Goal: Task Accomplishment & Management: Manage account settings

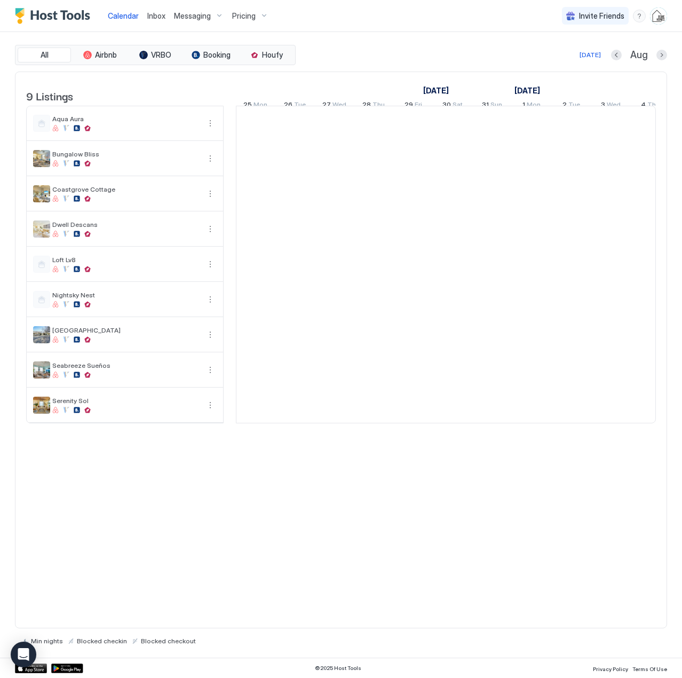
scroll to position [0, 593]
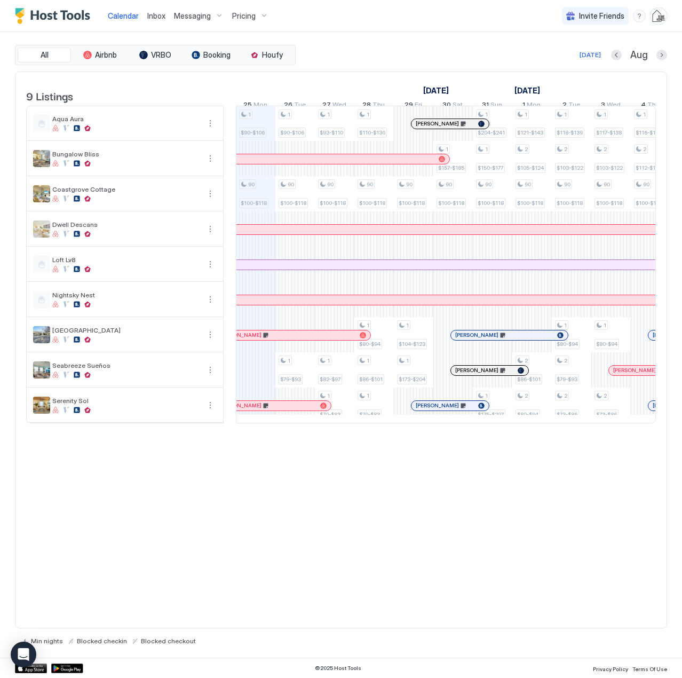
click at [158, 15] on span "Inbox" at bounding box center [156, 15] width 18 height 9
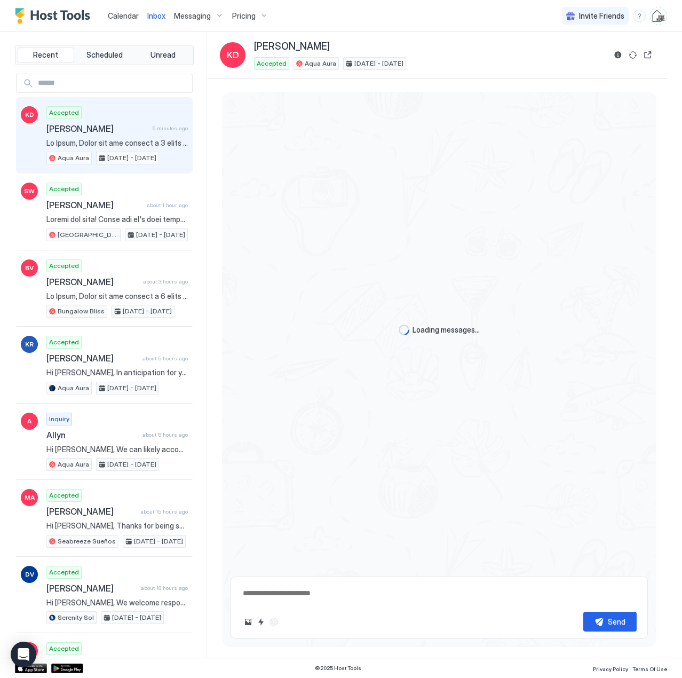
click at [133, 137] on div "Accepted [PERSON_NAME] 5 minutes ago Aqua Aura [DATE] - [DATE]" at bounding box center [116, 135] width 141 height 59
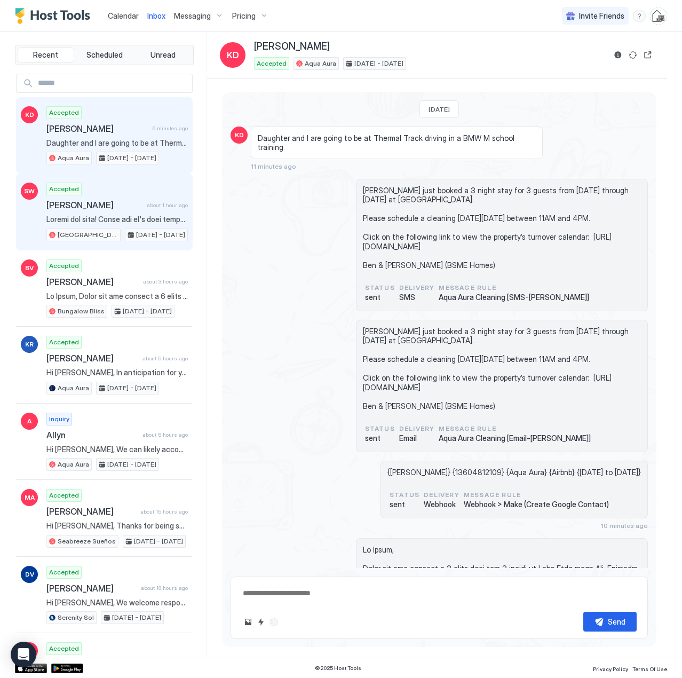
click at [78, 213] on div "Accepted [PERSON_NAME] about 1 hour ago [GEOGRAPHIC_DATA] [DATE] - [DATE]" at bounding box center [116, 211] width 141 height 59
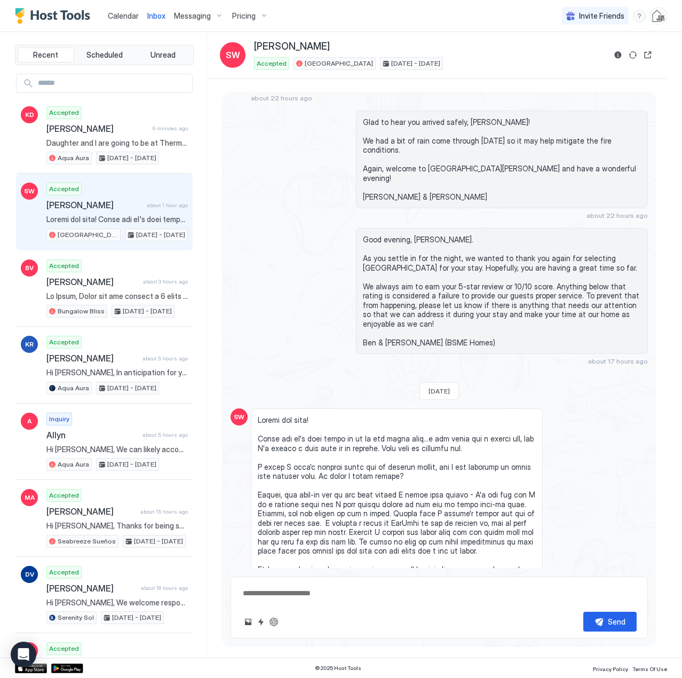
scroll to position [1928, 0]
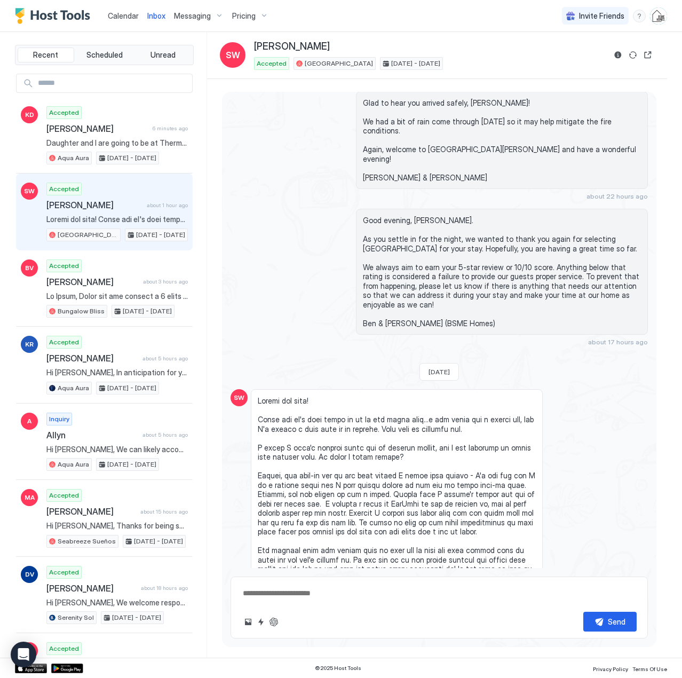
click at [122, 15] on span "Calendar" at bounding box center [123, 15] width 31 height 9
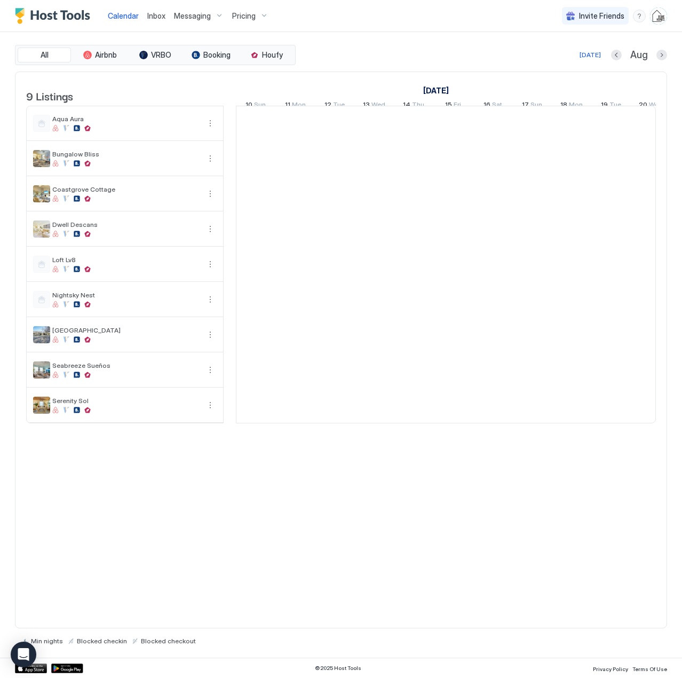
scroll to position [0, 593]
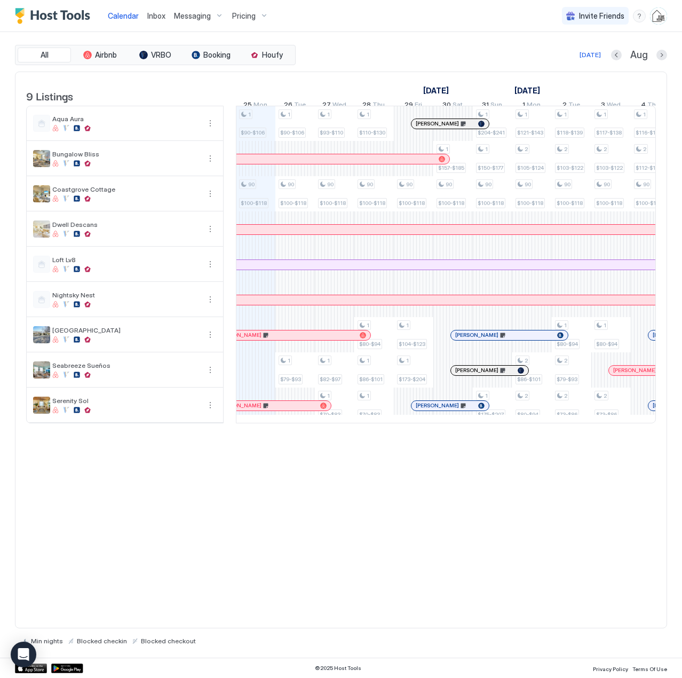
click at [257, 17] on div "Pricing" at bounding box center [250, 16] width 45 height 18
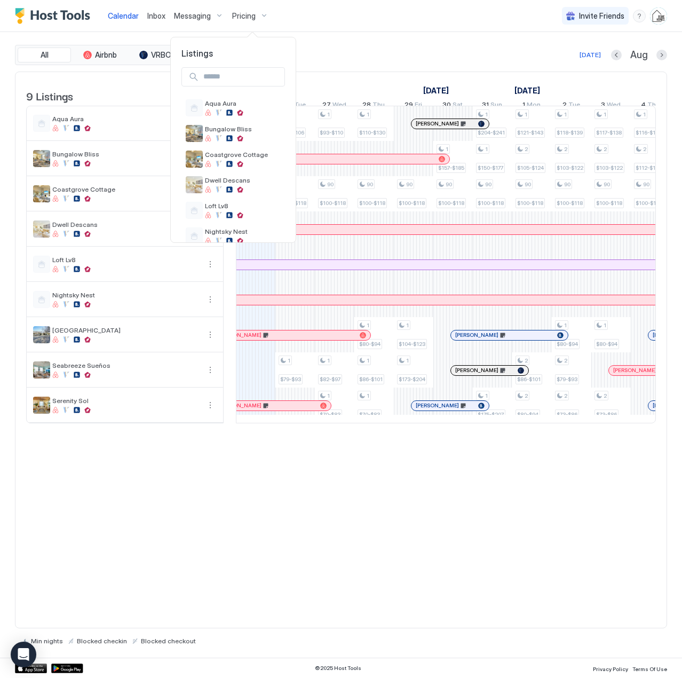
click at [304, 13] on div at bounding box center [341, 339] width 682 height 678
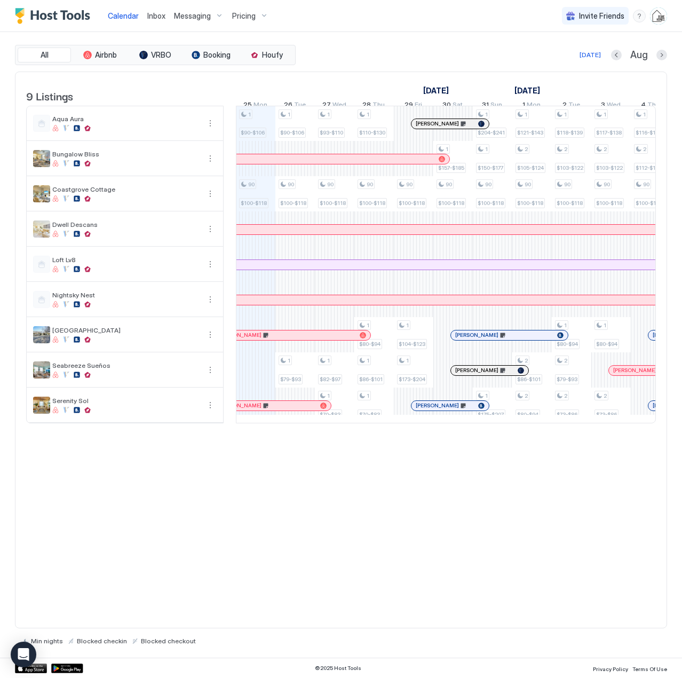
click at [238, 16] on span "Pricing" at bounding box center [243, 16] width 23 height 10
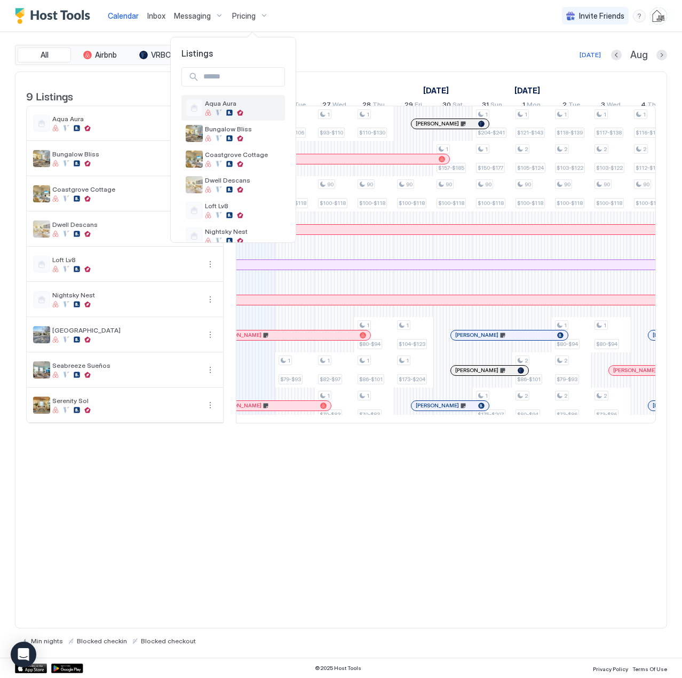
click at [214, 106] on span "Aqua Aura" at bounding box center [243, 103] width 76 height 8
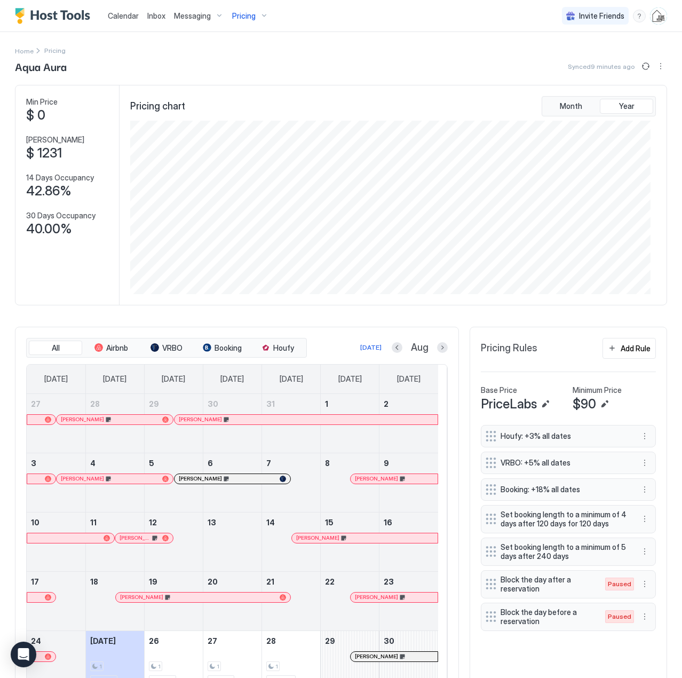
scroll to position [107, 0]
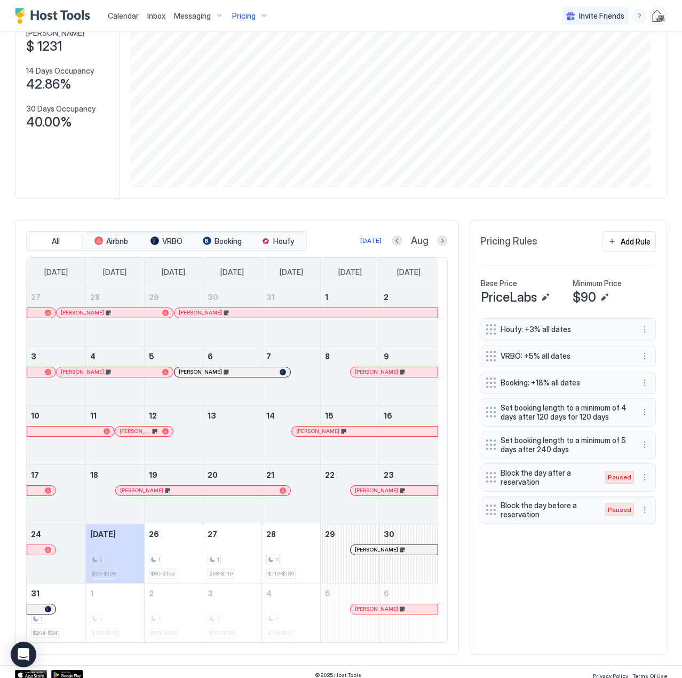
click at [654, 17] on img "User profile" at bounding box center [658, 15] width 17 height 17
click at [557, 60] on span "Settings" at bounding box center [554, 60] width 29 height 10
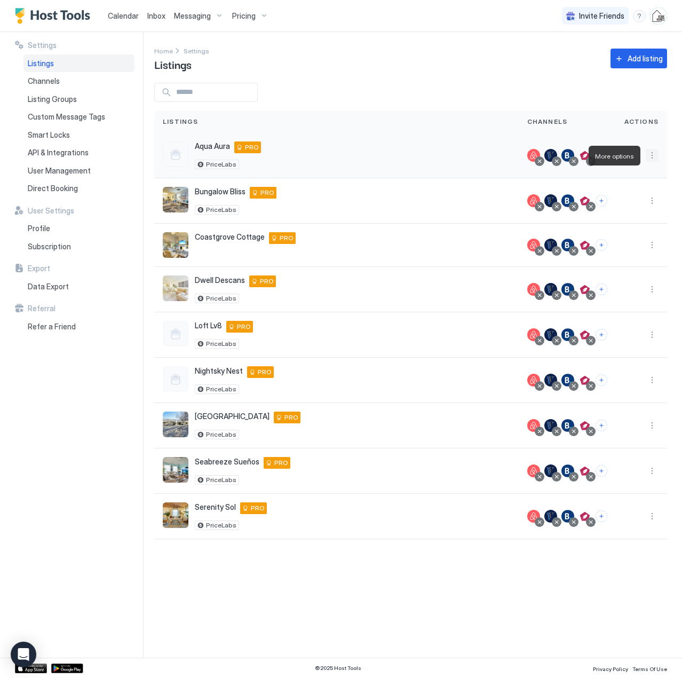
click at [652, 155] on button "More options" at bounding box center [652, 155] width 13 height 13
click at [626, 240] on span "Airbnb Settings" at bounding box center [626, 239] width 47 height 8
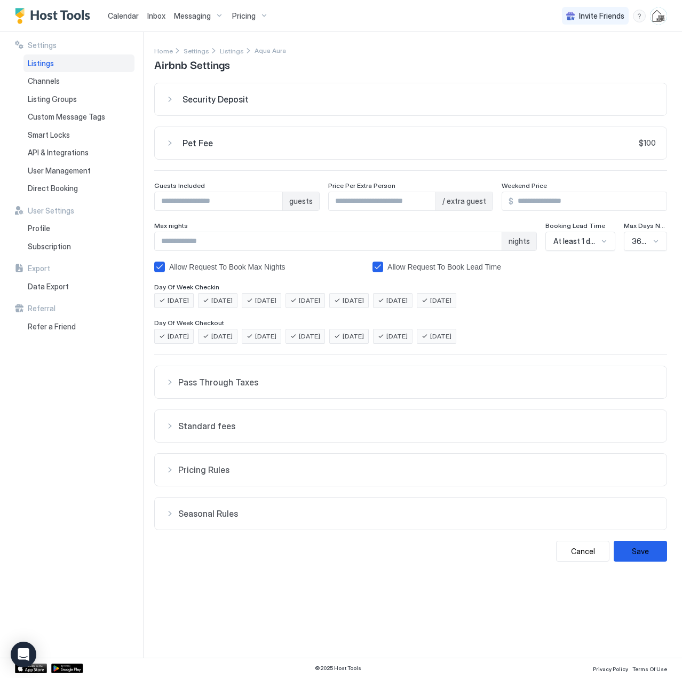
click at [170, 387] on div "Standard fees" at bounding box center [410, 382] width 490 height 11
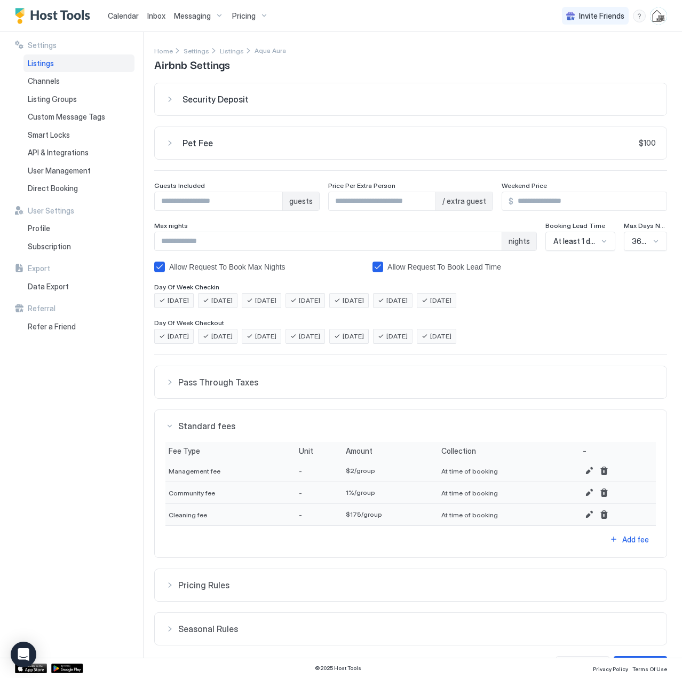
click at [170, 387] on div "Pricing Rules" at bounding box center [410, 382] width 490 height 11
click at [654, 21] on img "User profile" at bounding box center [658, 15] width 17 height 17
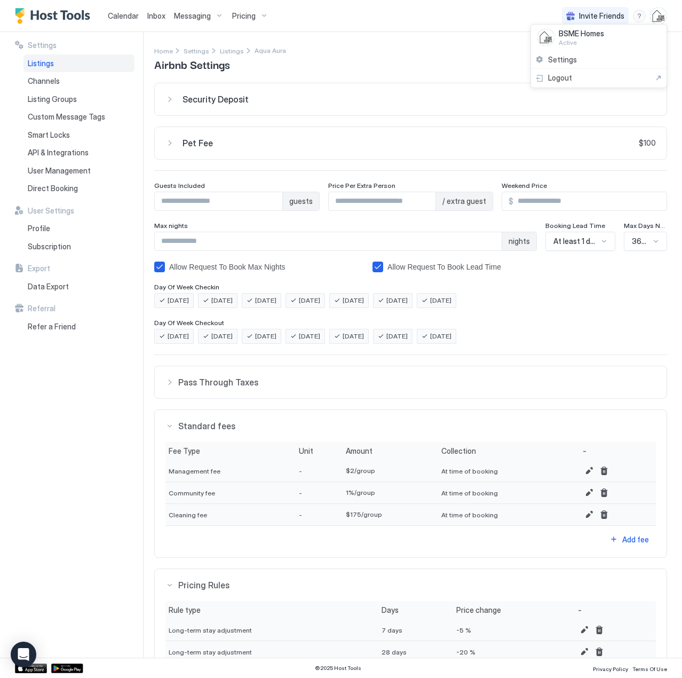
click at [40, 78] on div at bounding box center [341, 339] width 682 height 678
click at [43, 81] on span "Channels" at bounding box center [44, 81] width 32 height 10
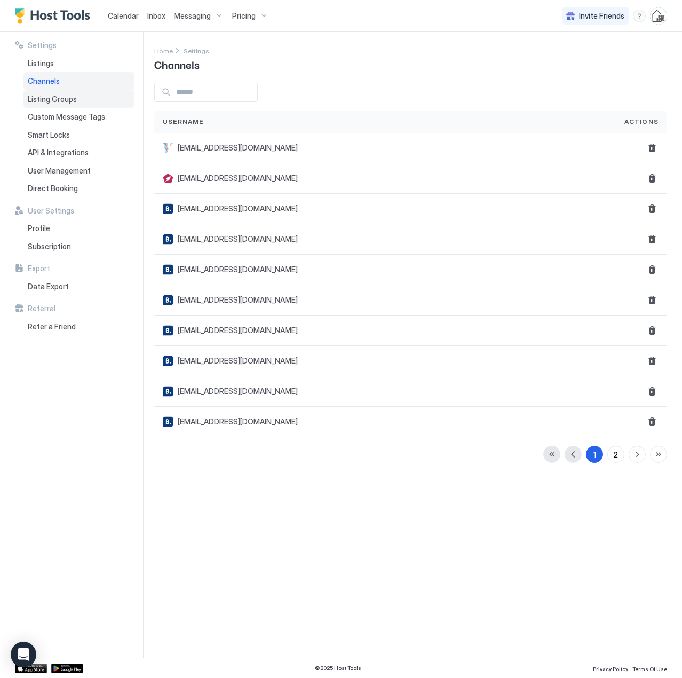
click at [52, 102] on span "Listing Groups" at bounding box center [52, 99] width 49 height 10
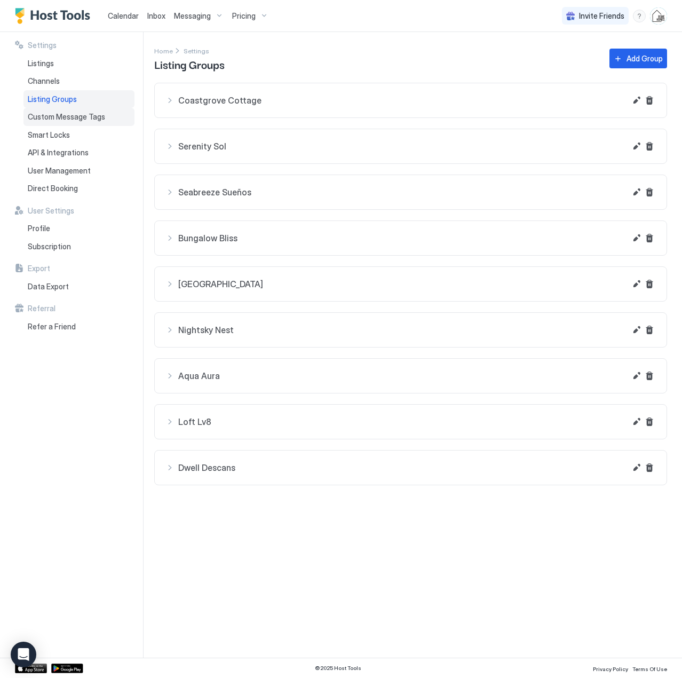
click at [53, 118] on span "Custom Message Tags" at bounding box center [66, 117] width 77 height 10
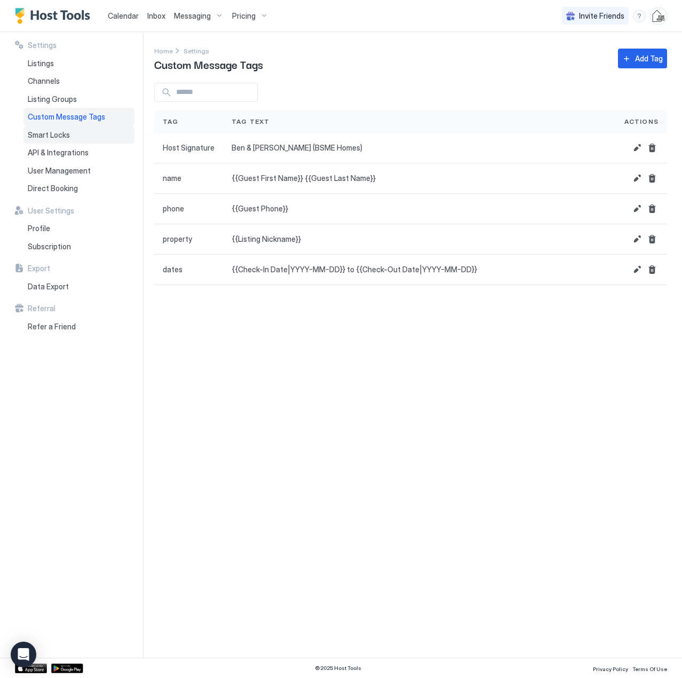
click at [50, 134] on span "Smart Locks" at bounding box center [49, 135] width 42 height 10
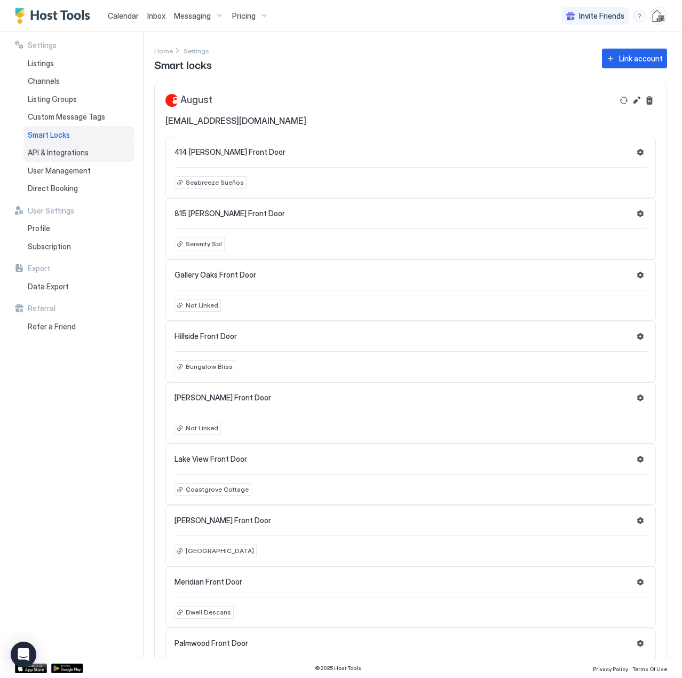
click at [50, 153] on span "API & Integrations" at bounding box center [58, 153] width 61 height 10
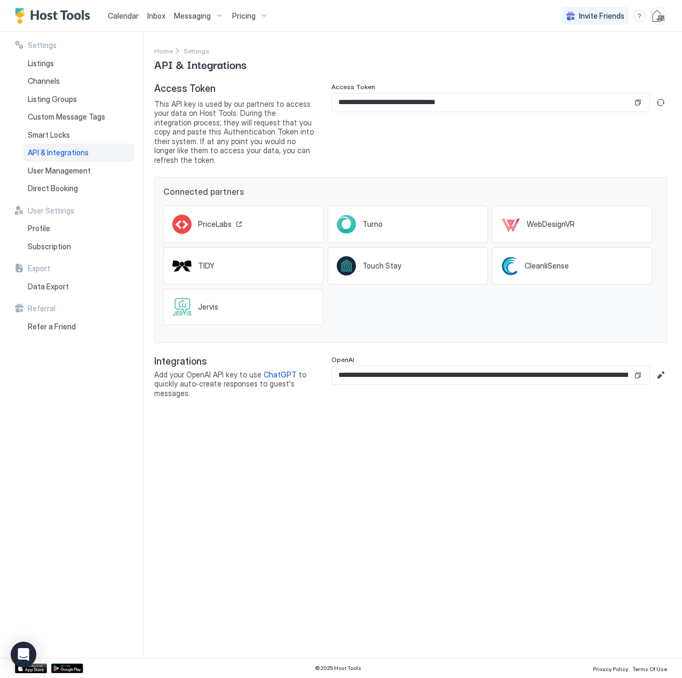
click at [214, 219] on span "PriceLabs" at bounding box center [215, 224] width 34 height 10
click at [245, 18] on span "Pricing" at bounding box center [243, 16] width 23 height 10
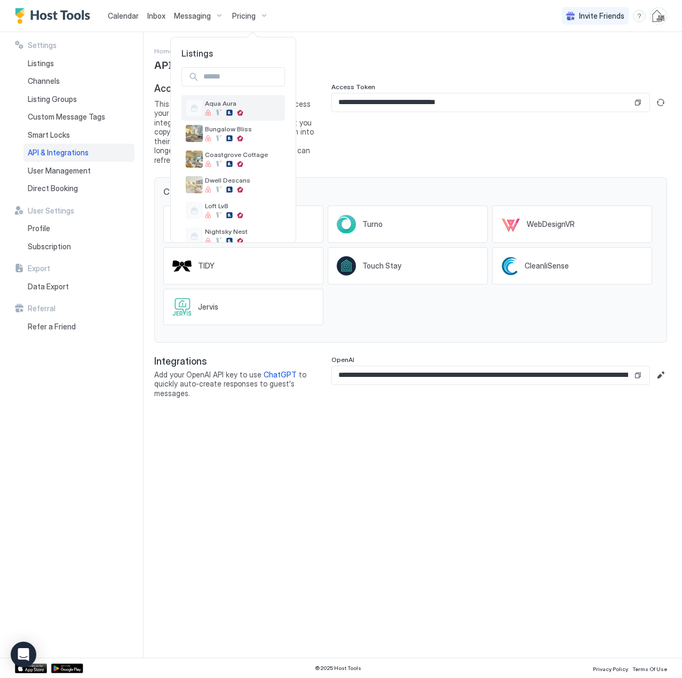
click at [215, 102] on span "Aqua Aura" at bounding box center [243, 103] width 76 height 8
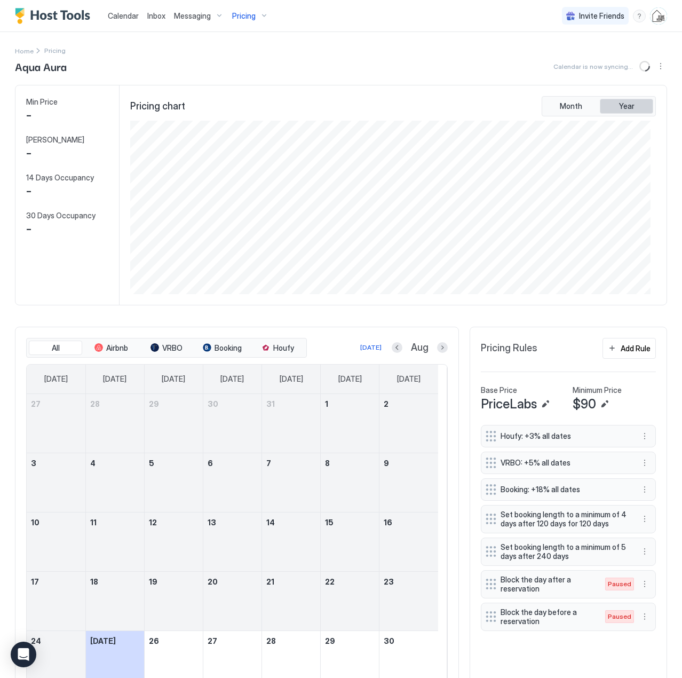
scroll to position [173, 520]
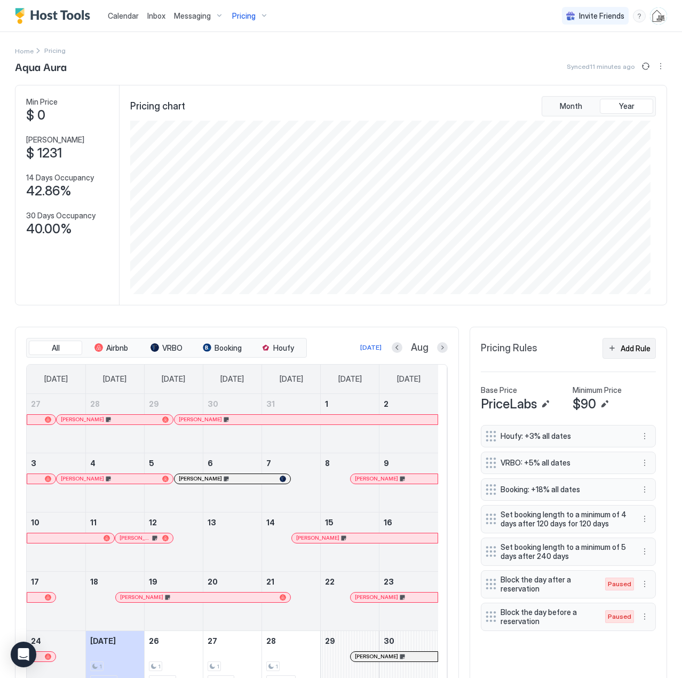
click at [629, 347] on div "Add Rule" at bounding box center [636, 348] width 30 height 11
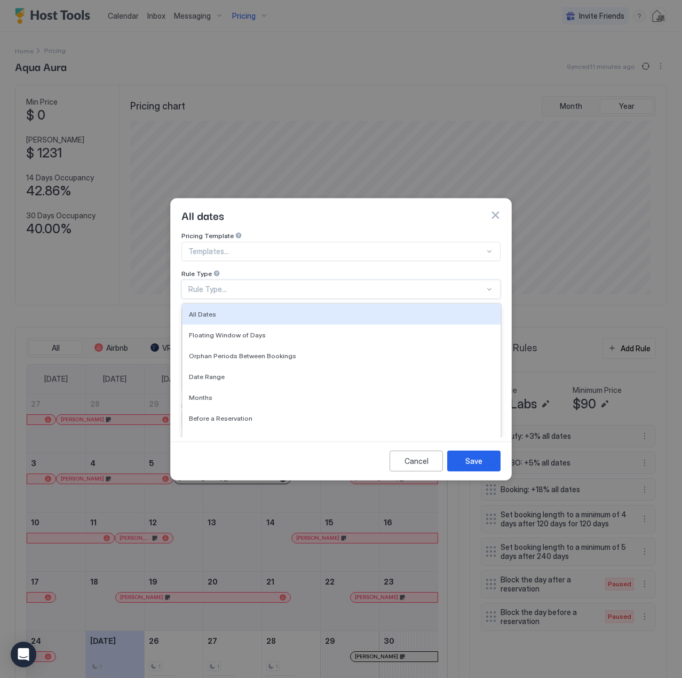
click at [222, 284] on div "Rule Type..." at bounding box center [336, 289] width 296 height 10
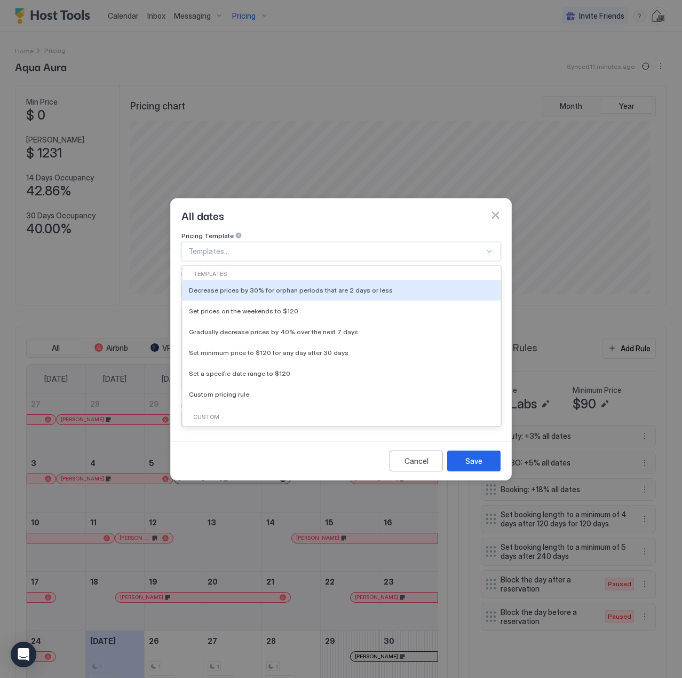
click at [237, 247] on div at bounding box center [336, 252] width 296 height 10
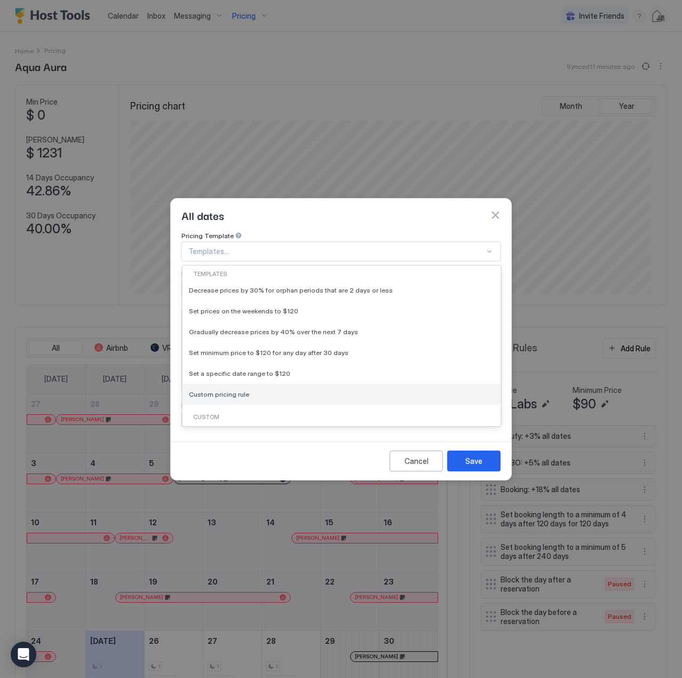
scroll to position [107, 0]
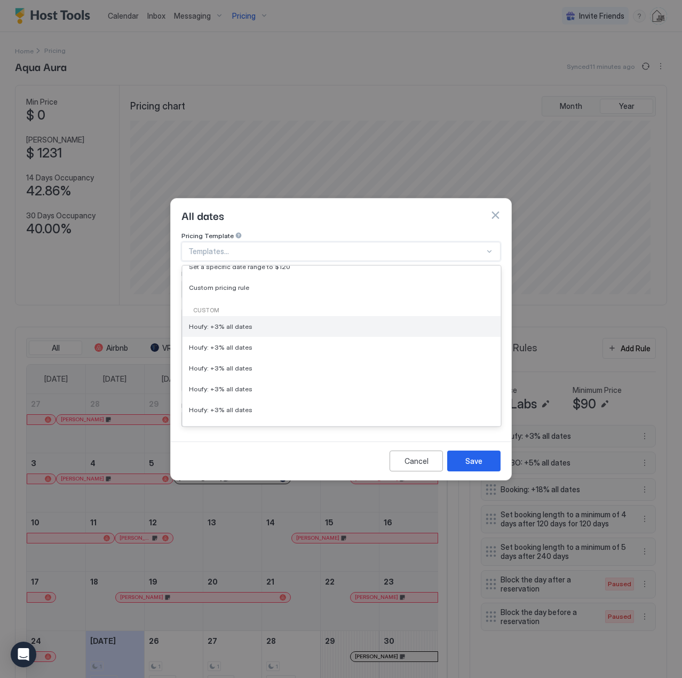
click at [250, 322] on div "Houfy: +3% all dates" at bounding box center [341, 326] width 305 height 8
type input "*"
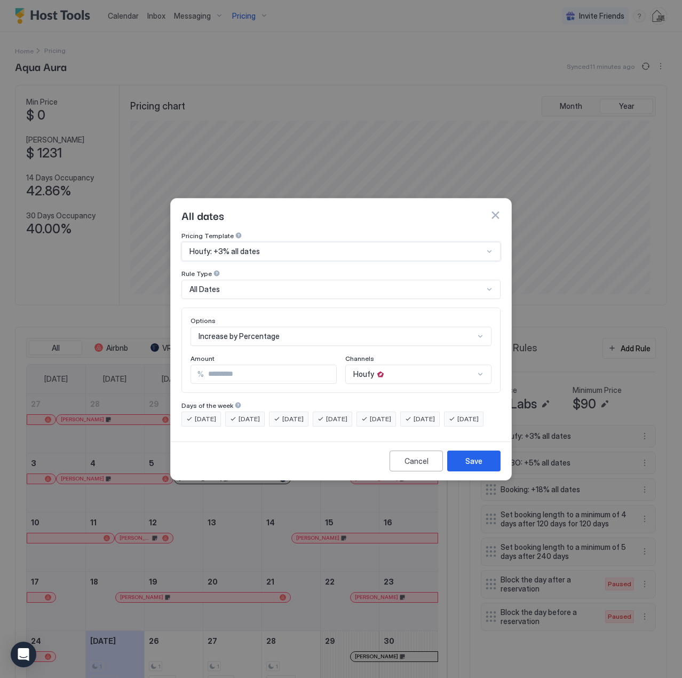
scroll to position [60, 0]
click at [436, 364] on div "Houfy" at bounding box center [418, 373] width 146 height 19
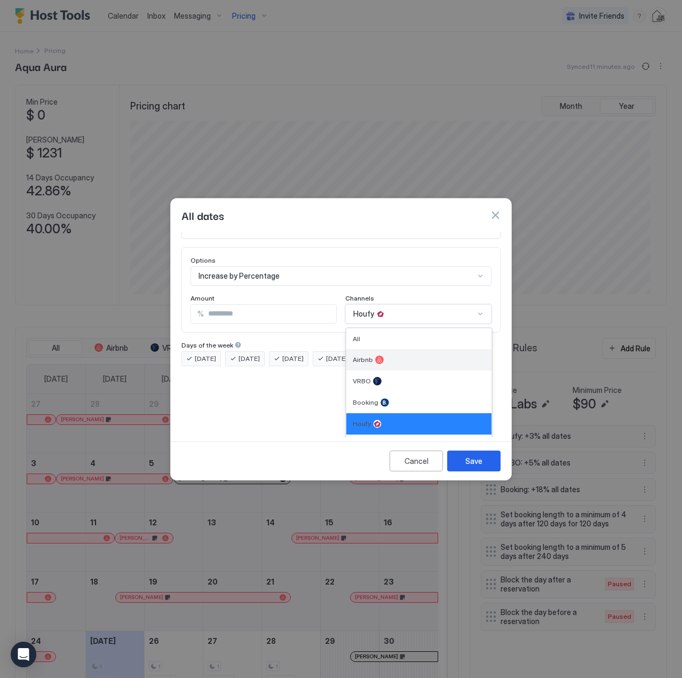
click at [391, 355] on div "Airbnb" at bounding box center [419, 359] width 132 height 9
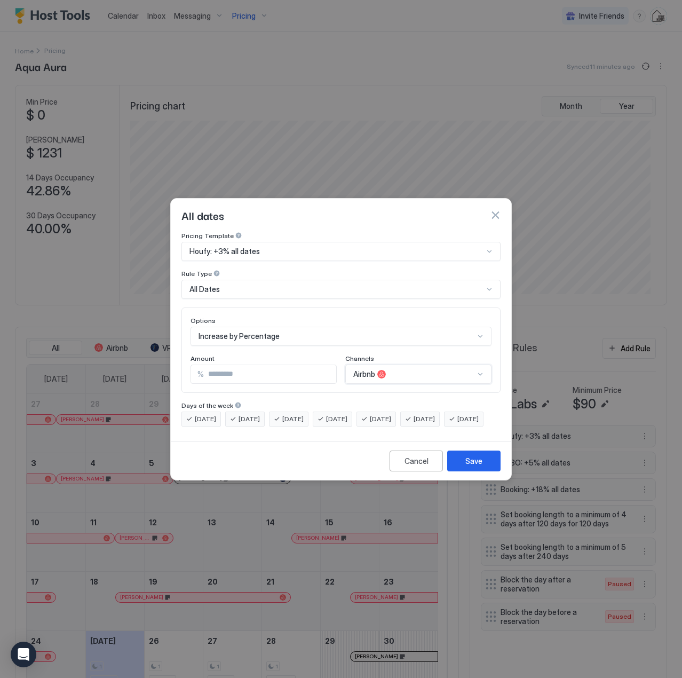
scroll to position [0, 0]
click at [227, 280] on div "All Dates" at bounding box center [340, 289] width 319 height 19
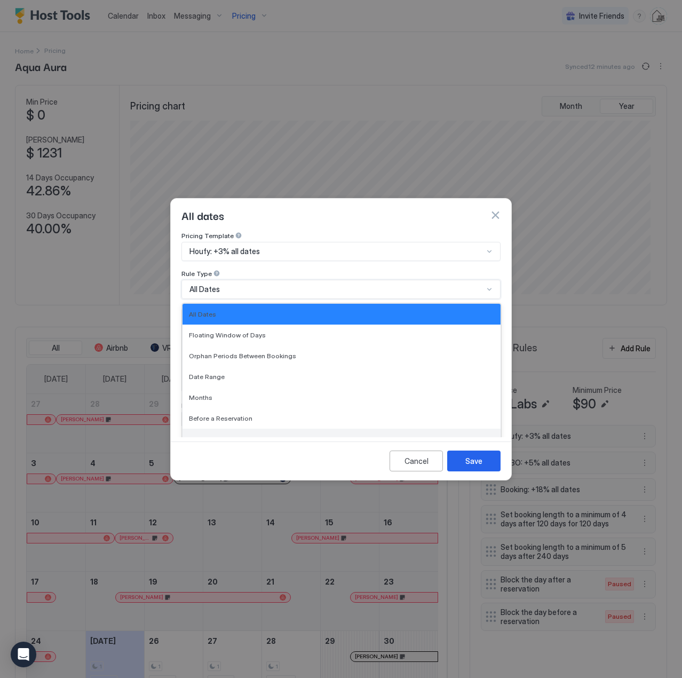
click at [232, 435] on span "After a Reservation" at bounding box center [218, 439] width 58 height 8
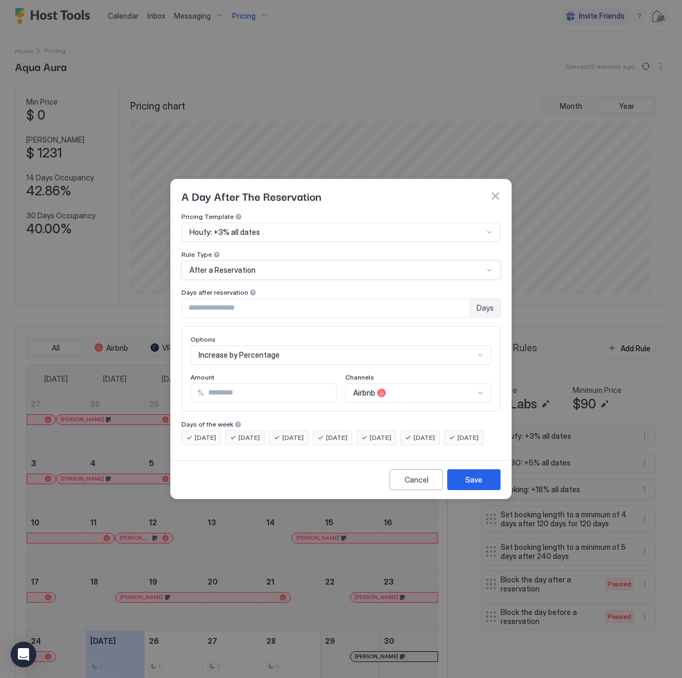
click at [246, 265] on span "After a Reservation" at bounding box center [222, 270] width 66 height 10
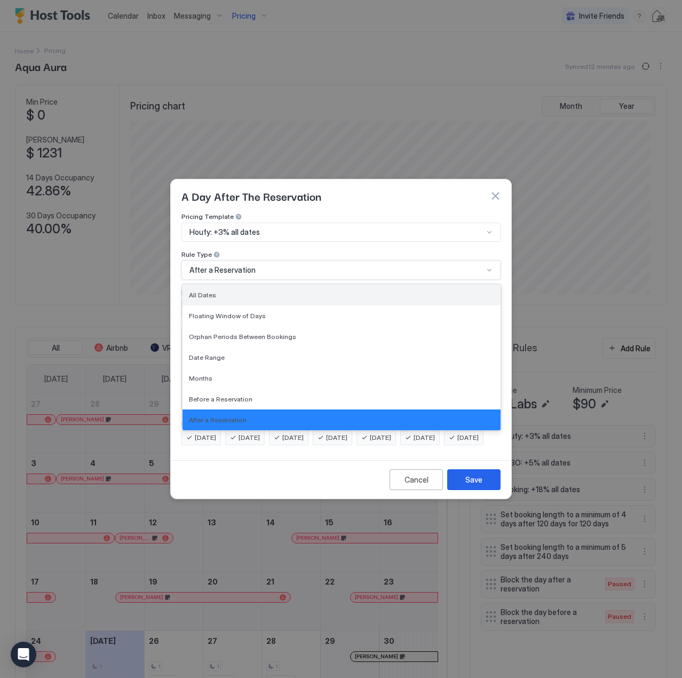
click at [227, 291] on div "All Dates" at bounding box center [341, 295] width 305 height 8
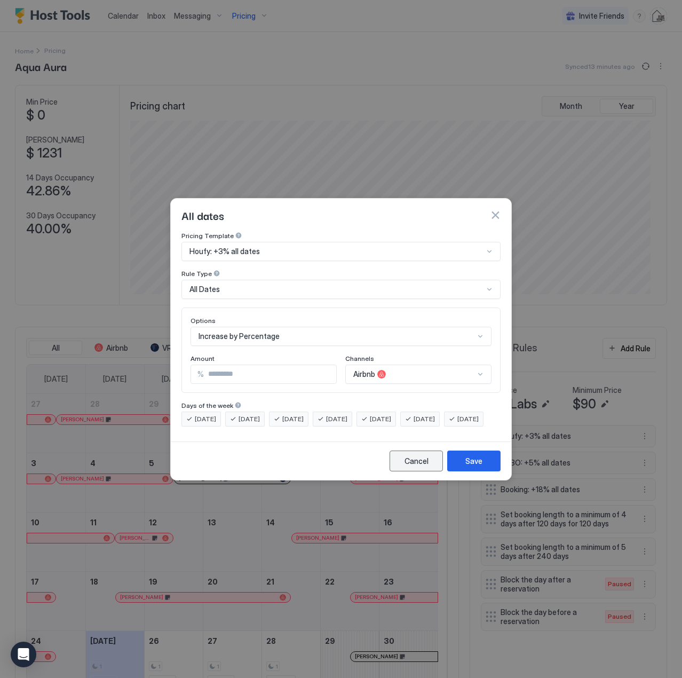
drag, startPoint x: 413, startPoint y: 469, endPoint x: 178, endPoint y: 454, distance: 235.3
click at [413, 466] on div "Cancel" at bounding box center [416, 460] width 24 height 11
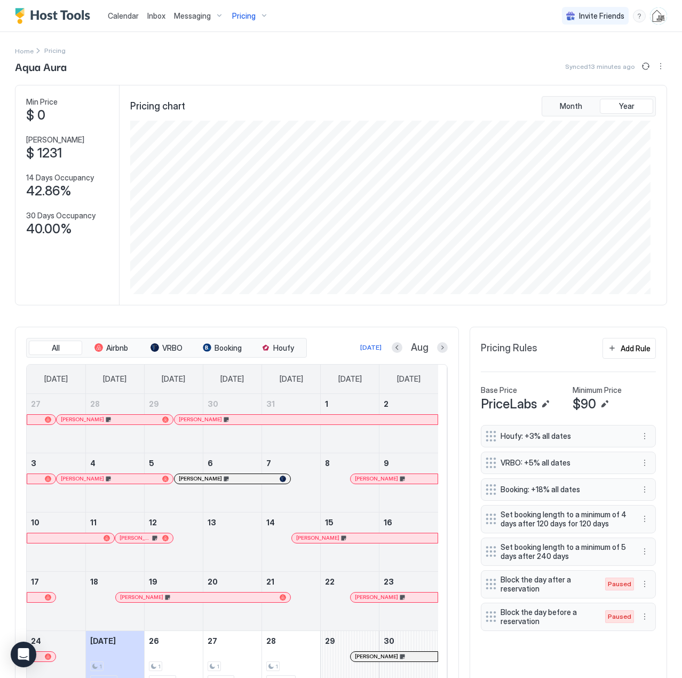
click at [650, 18] on img "User profile" at bounding box center [658, 15] width 17 height 17
click at [575, 62] on div "Settings" at bounding box center [591, 60] width 136 height 19
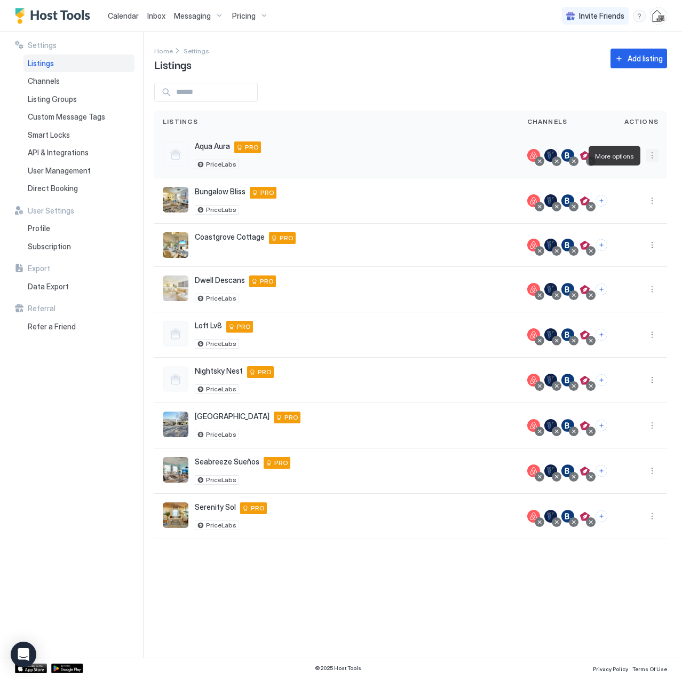
click at [653, 155] on button "More options" at bounding box center [652, 155] width 13 height 13
click at [639, 240] on span "Airbnb Settings" at bounding box center [626, 239] width 47 height 8
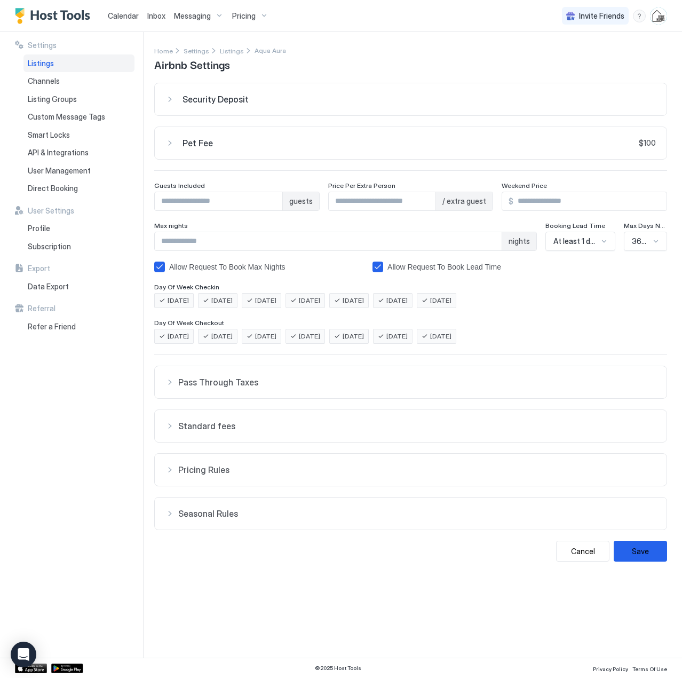
click at [182, 387] on span "Pricing Rules" at bounding box center [417, 382] width 478 height 11
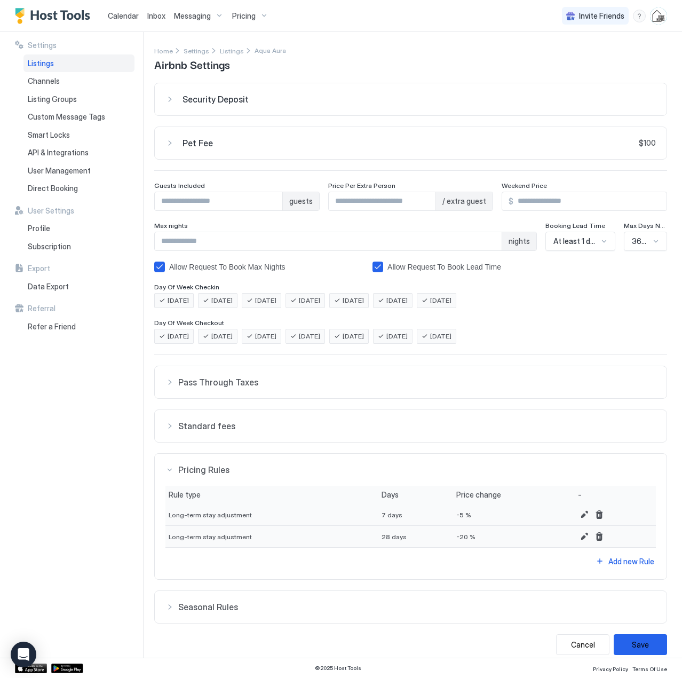
scroll to position [10, 0]
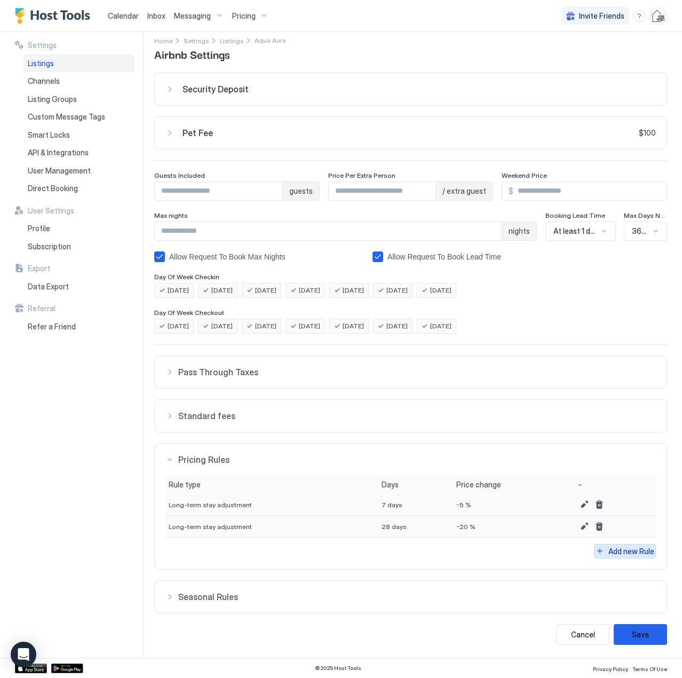
click at [633, 535] on div "Add new Rule" at bounding box center [635, 528] width 27 height 11
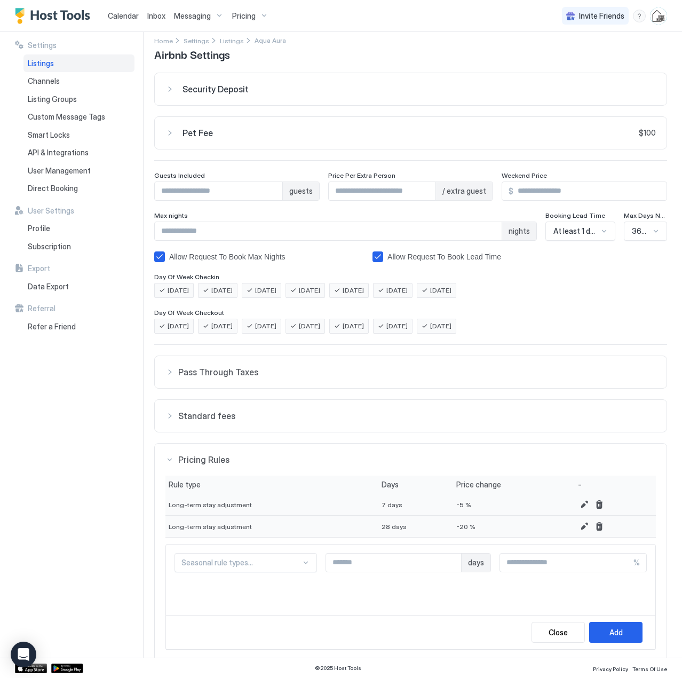
scroll to position [102, 0]
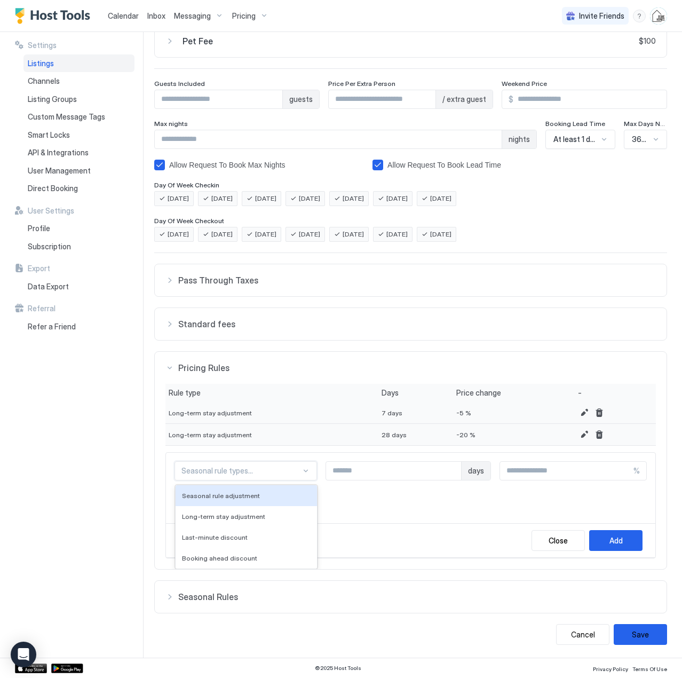
click at [301, 471] on div at bounding box center [305, 470] width 9 height 9
click at [549, 544] on div "Close" at bounding box center [558, 540] width 19 height 11
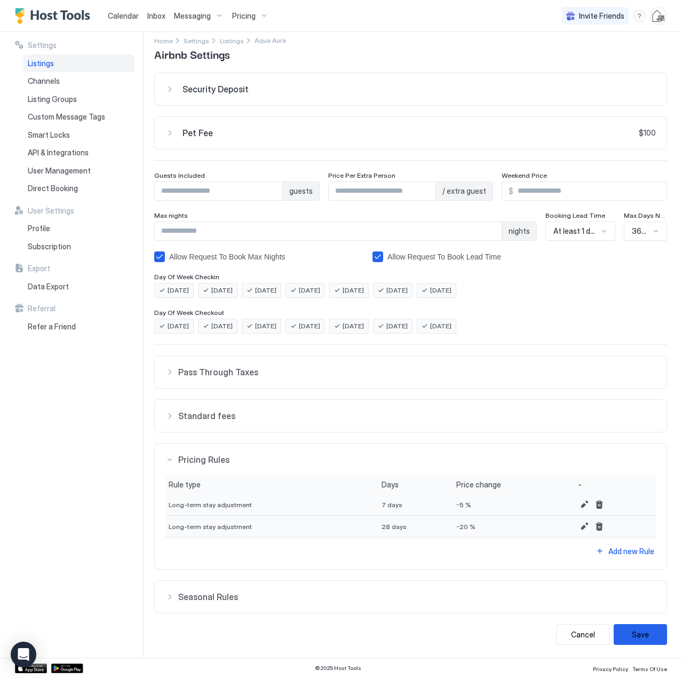
scroll to position [10, 0]
click at [241, 375] on span "Pass Through Taxes" at bounding box center [417, 372] width 478 height 11
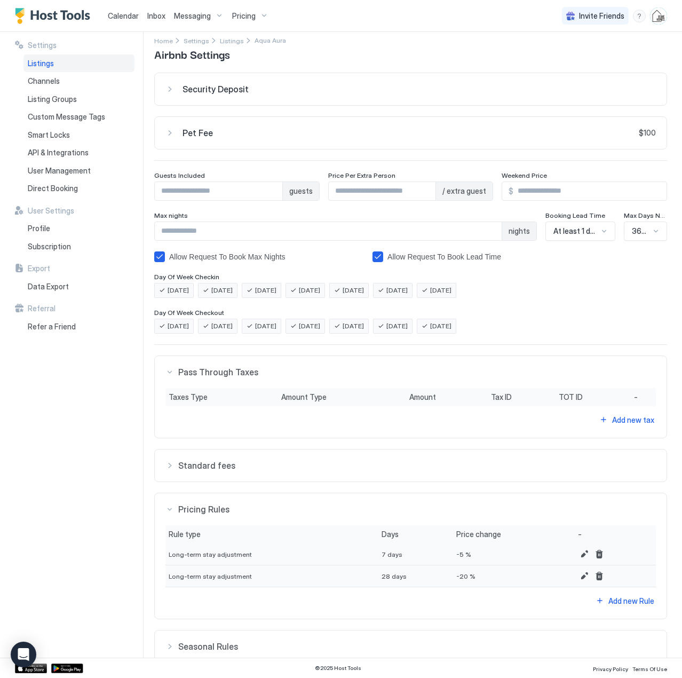
click at [241, 375] on span "Pass Through Taxes" at bounding box center [417, 372] width 478 height 11
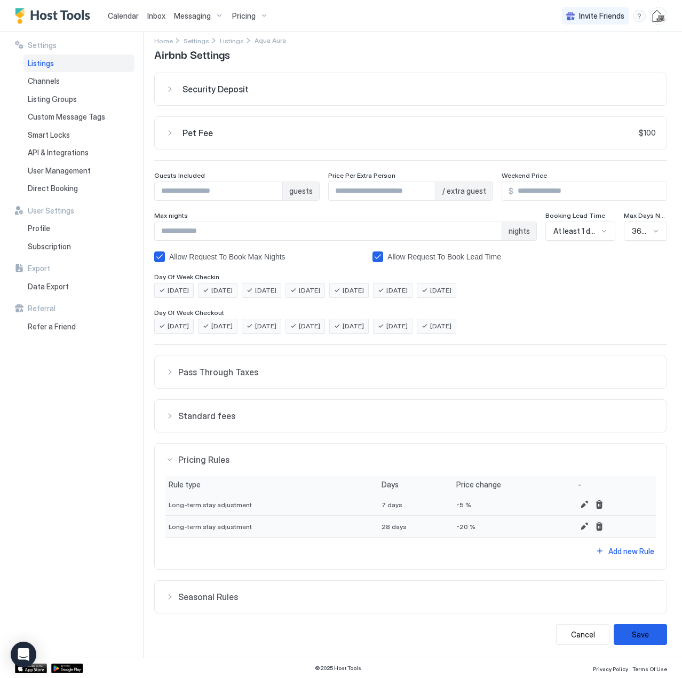
click at [169, 377] on div "Standard fees" at bounding box center [410, 372] width 490 height 11
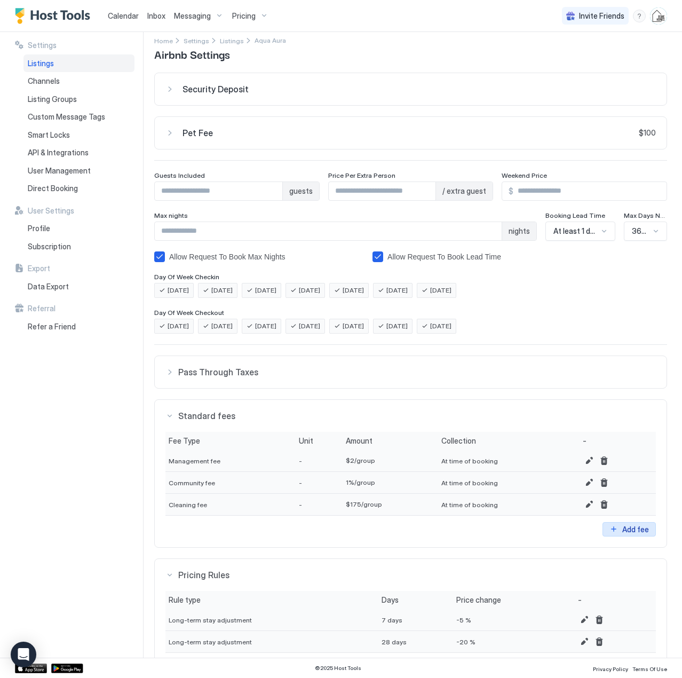
click at [622, 528] on div "Add fee" at bounding box center [635, 528] width 27 height 11
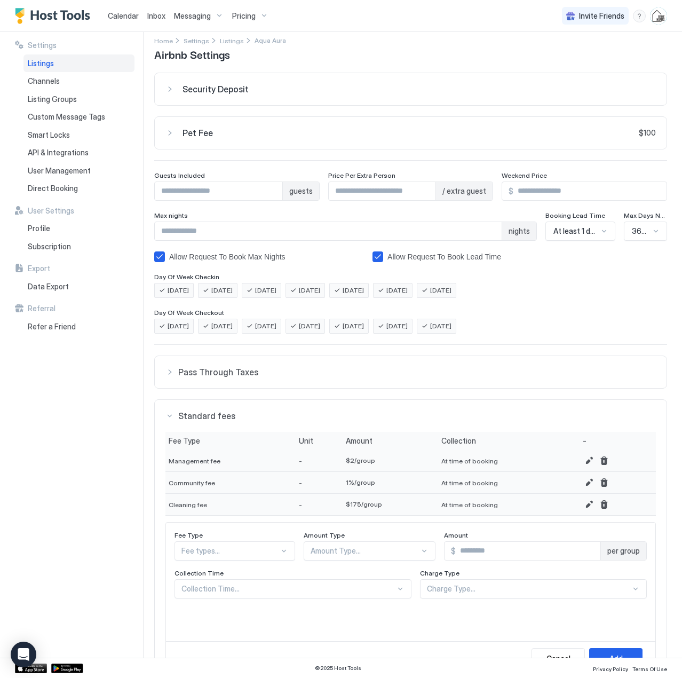
click at [198, 549] on div "Fee types..." at bounding box center [234, 550] width 121 height 19
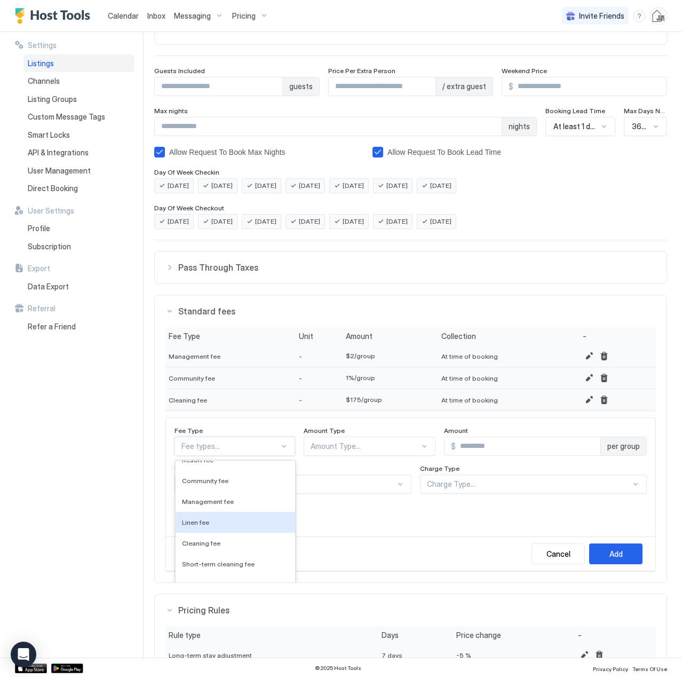
scroll to position [0, 0]
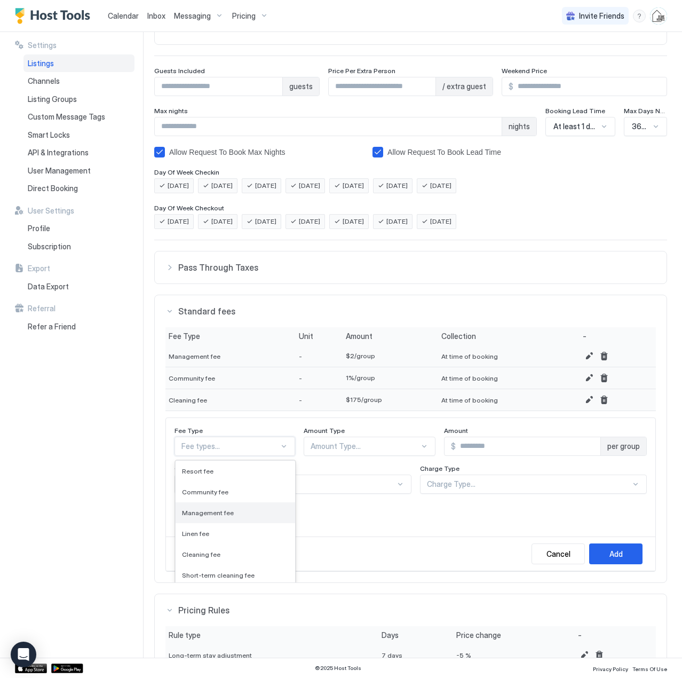
click at [226, 513] on span "Management fee" at bounding box center [208, 512] width 52 height 8
click at [427, 447] on div at bounding box center [431, 446] width 9 height 9
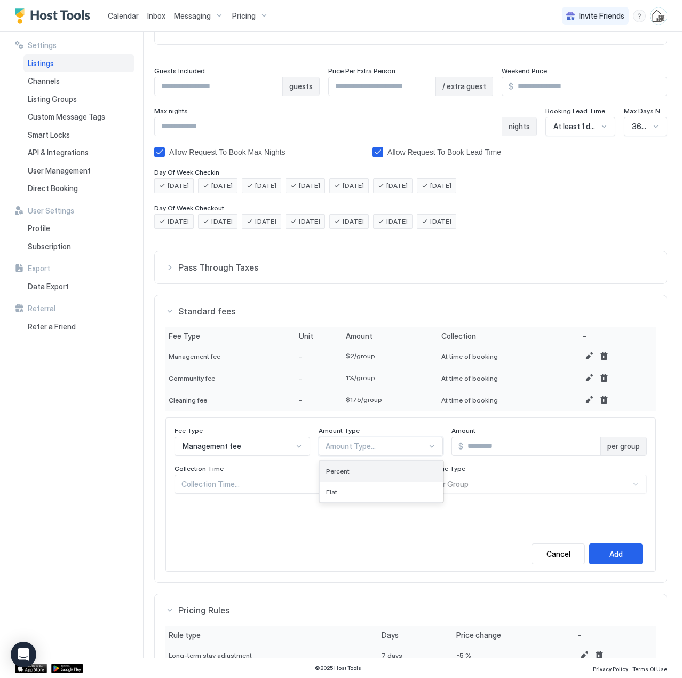
click at [371, 471] on div "Percent" at bounding box center [381, 471] width 111 height 8
click at [475, 444] on input "Input Field" at bounding box center [516, 446] width 145 height 18
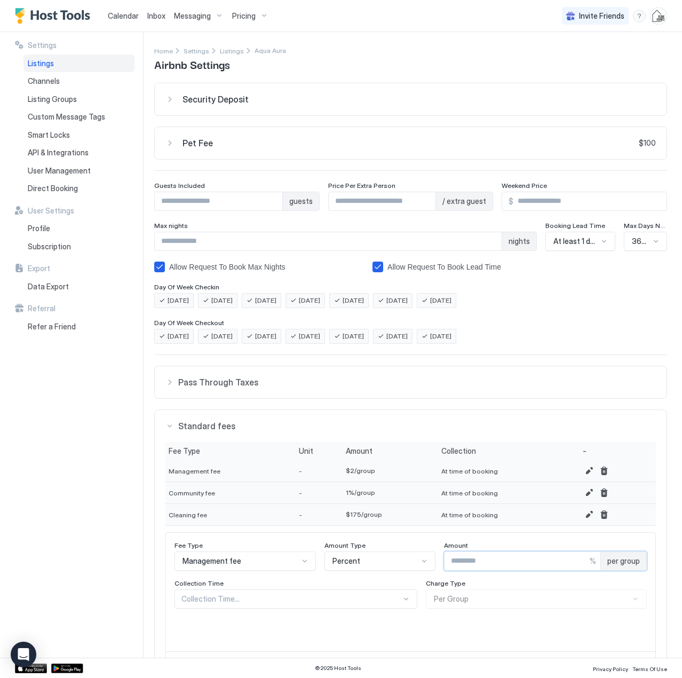
click at [250, 18] on span "Pricing" at bounding box center [243, 16] width 23 height 10
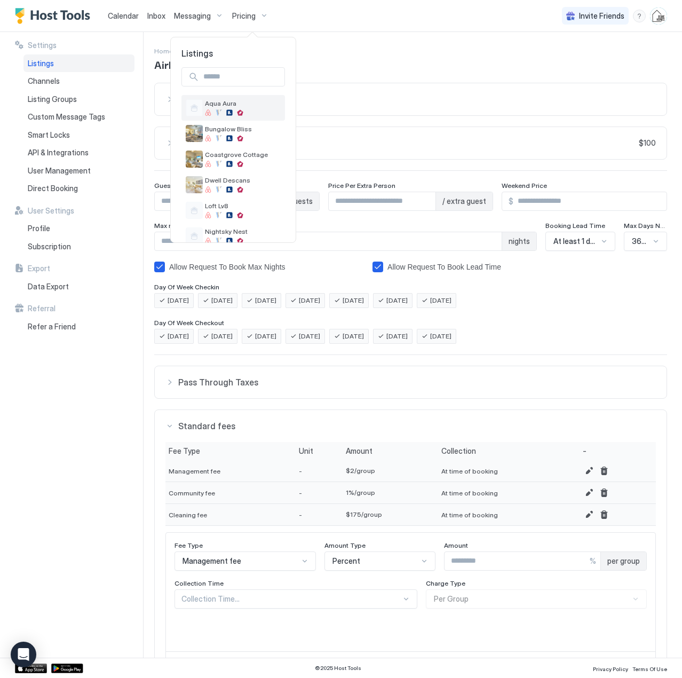
click at [223, 104] on span "Aqua Aura" at bounding box center [243, 103] width 76 height 8
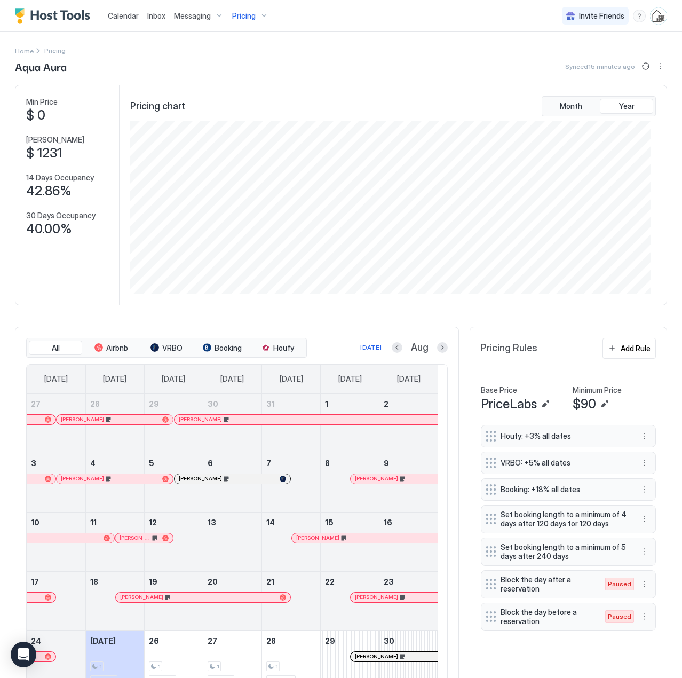
scroll to position [113, 0]
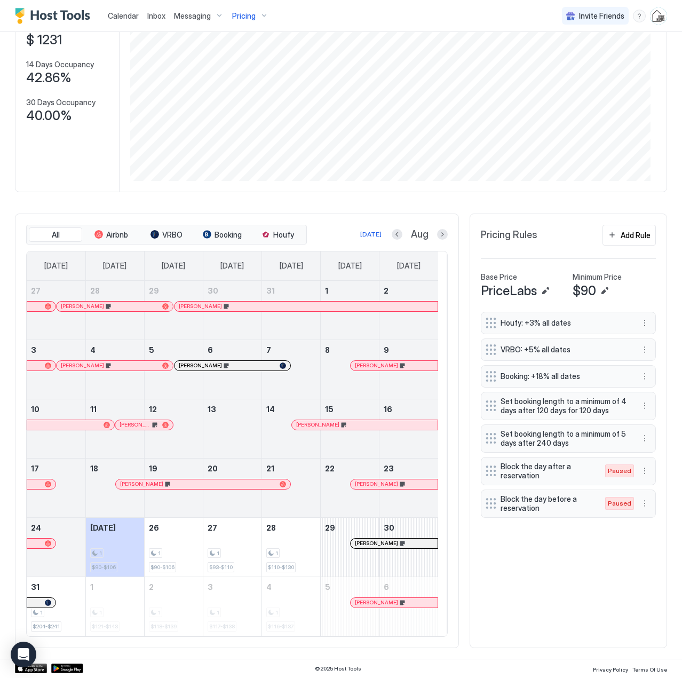
click at [656, 21] on img "User profile" at bounding box center [658, 15] width 17 height 17
click at [562, 66] on div "Settings" at bounding box center [591, 60] width 136 height 19
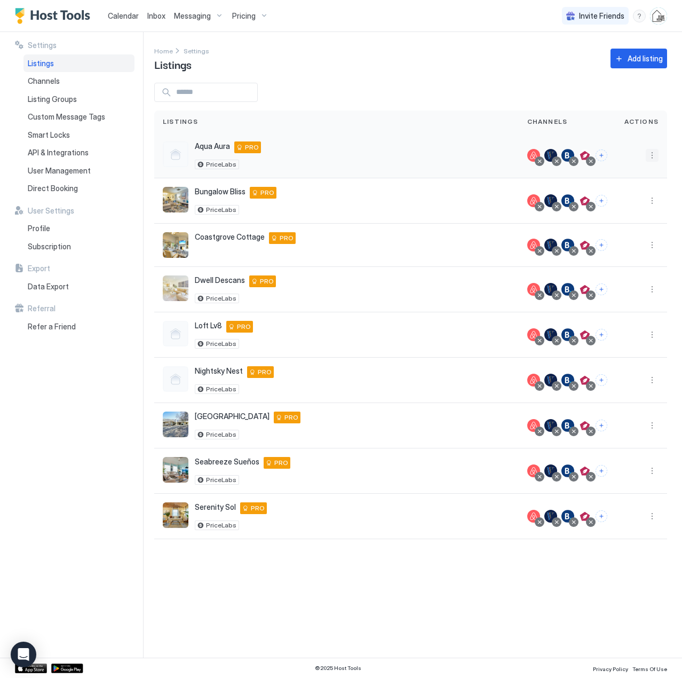
click at [654, 153] on button "More options" at bounding box center [652, 155] width 13 height 13
click at [621, 204] on span "Listing Settings" at bounding box center [627, 205] width 47 height 8
click at [651, 155] on button "More options" at bounding box center [652, 155] width 13 height 13
click at [617, 192] on div "Pricing" at bounding box center [624, 187] width 73 height 17
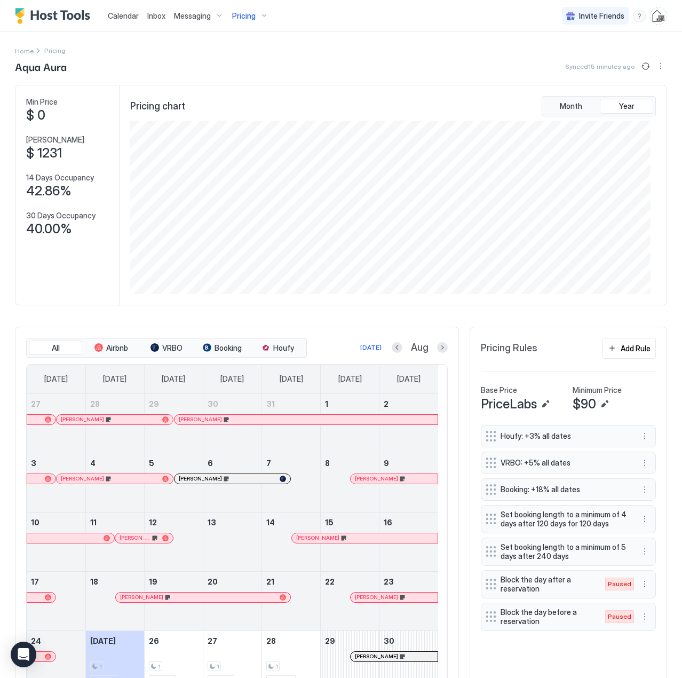
scroll to position [113, 0]
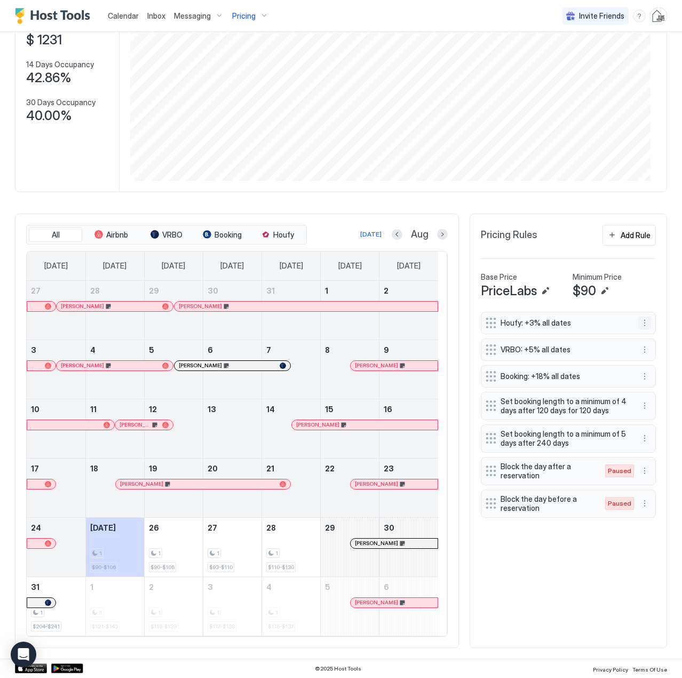
click at [638, 323] on button "More options" at bounding box center [644, 322] width 13 height 13
click at [643, 336] on div "Edit" at bounding box center [646, 337] width 23 height 8
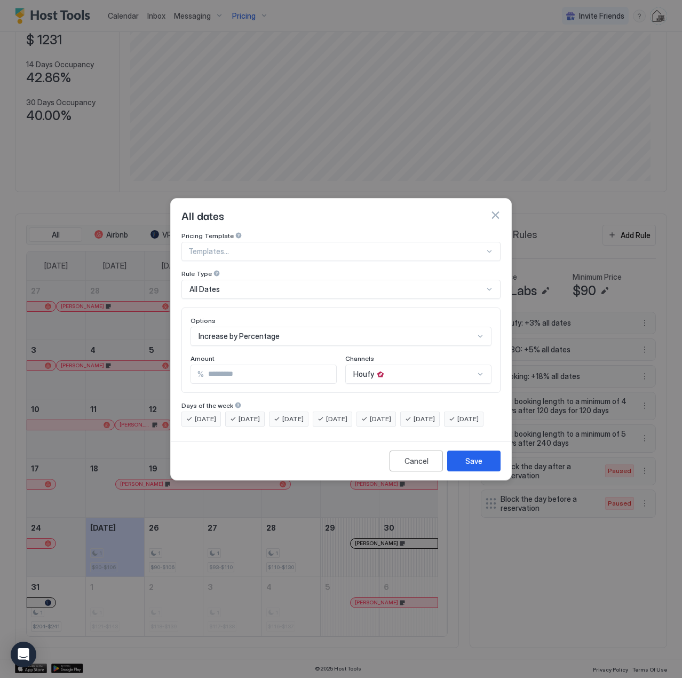
click at [496, 210] on button "button" at bounding box center [495, 215] width 11 height 11
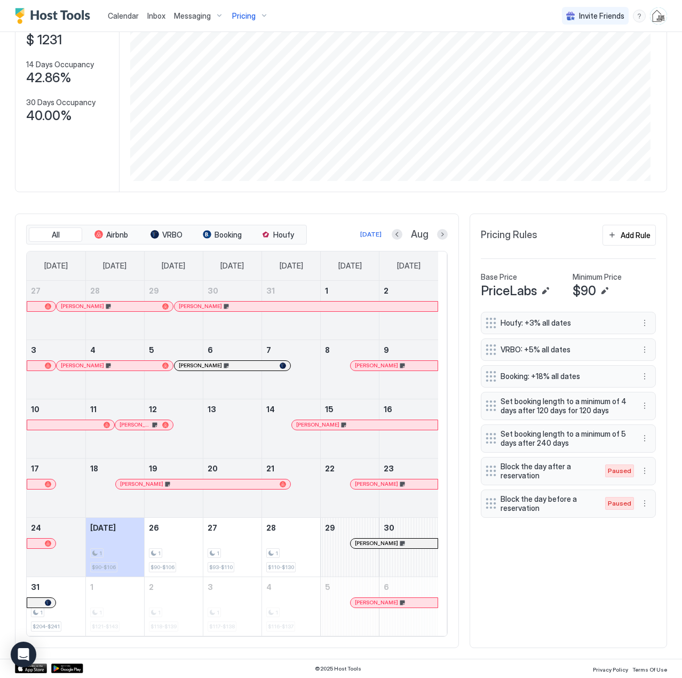
click at [650, 19] on img "User profile" at bounding box center [658, 15] width 17 height 17
click at [571, 63] on div "Settings" at bounding box center [591, 60] width 136 height 19
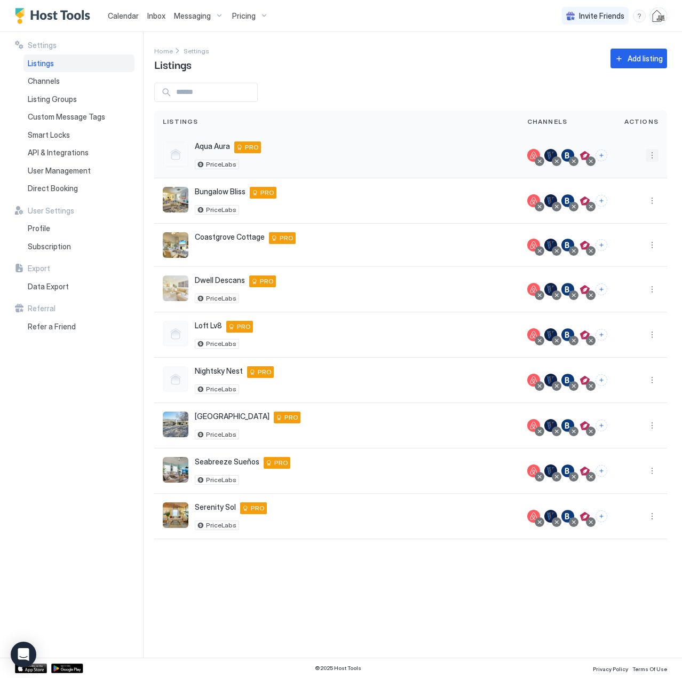
click at [649, 152] on button "More options" at bounding box center [652, 155] width 13 height 13
click at [621, 203] on span "Listing Settings" at bounding box center [627, 205] width 47 height 8
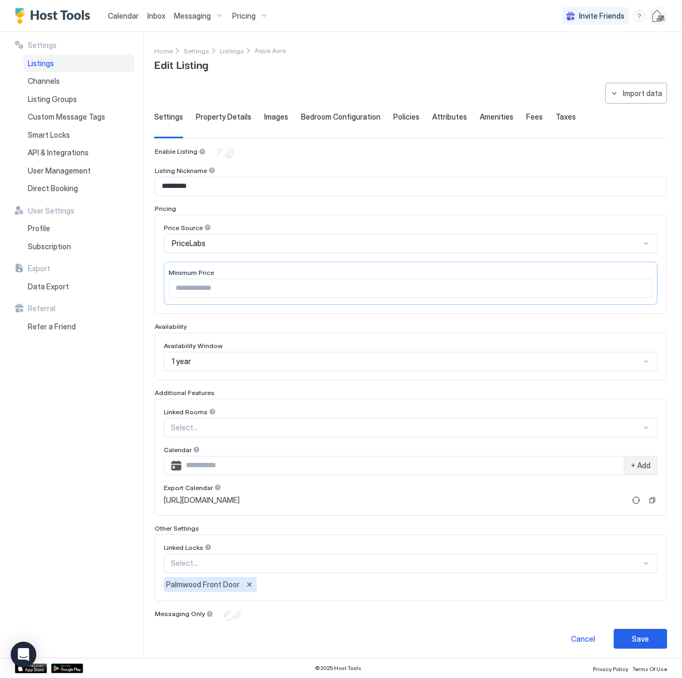
click at [526, 116] on span "Fees" at bounding box center [534, 117] width 17 height 10
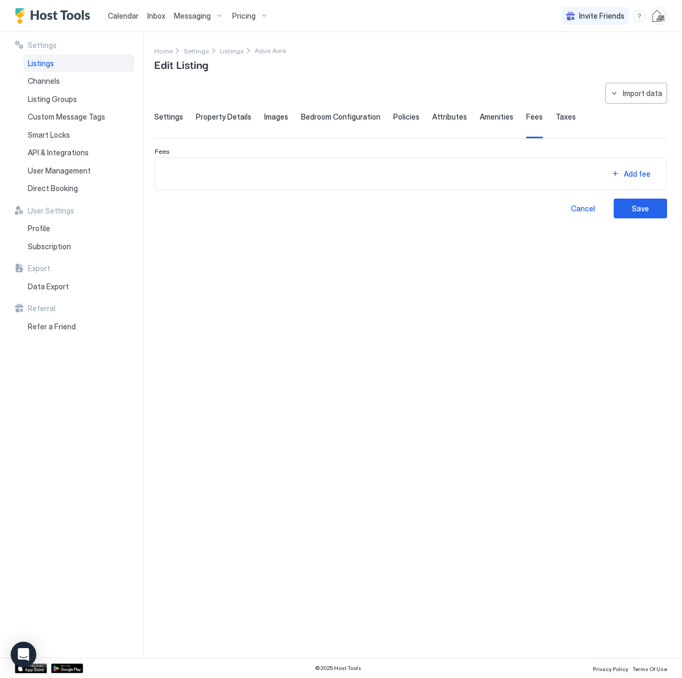
click at [558, 116] on span "Taxes" at bounding box center [565, 117] width 20 height 10
click at [526, 115] on span "Fees" at bounding box center [534, 117] width 17 height 10
click at [623, 170] on button "Add fee" at bounding box center [630, 165] width 53 height 14
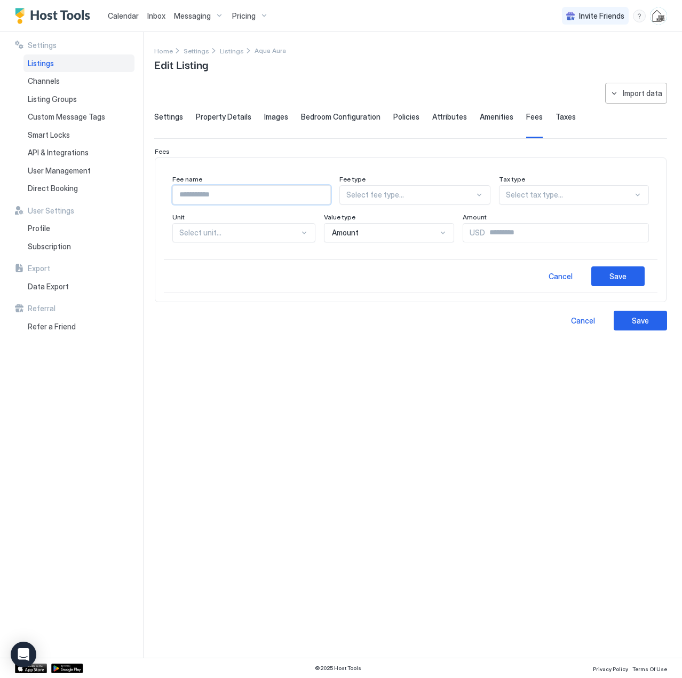
click at [291, 198] on input "Input Field" at bounding box center [251, 195] width 157 height 18
click at [483, 196] on div at bounding box center [479, 194] width 9 height 9
click at [475, 239] on div "General" at bounding box center [415, 240] width 137 height 8
click at [543, 200] on div "Select tax type..." at bounding box center [569, 194] width 160 height 19
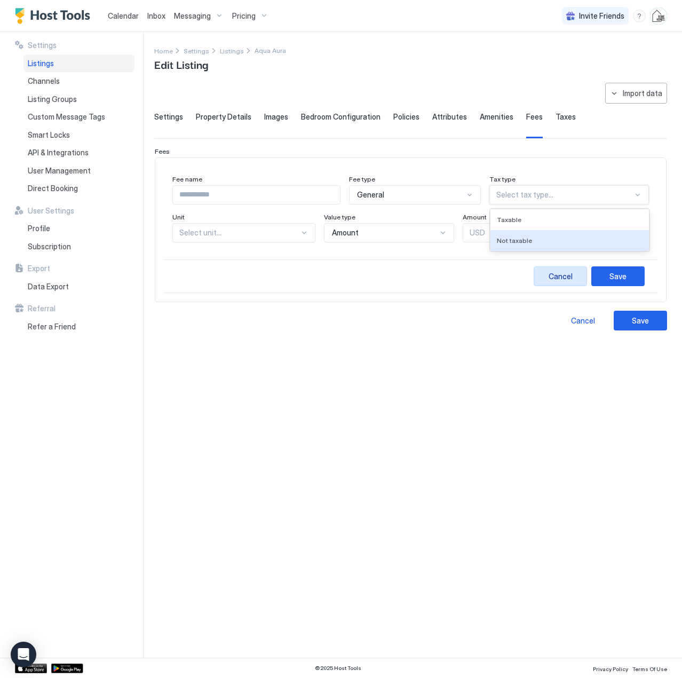
click at [565, 280] on div "Cancel" at bounding box center [561, 276] width 24 height 11
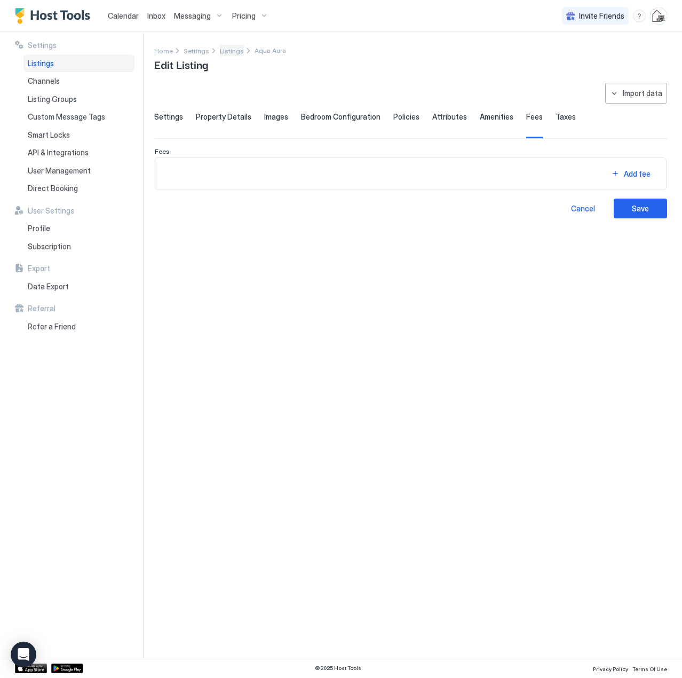
click at [227, 50] on span "Listings" at bounding box center [232, 51] width 24 height 8
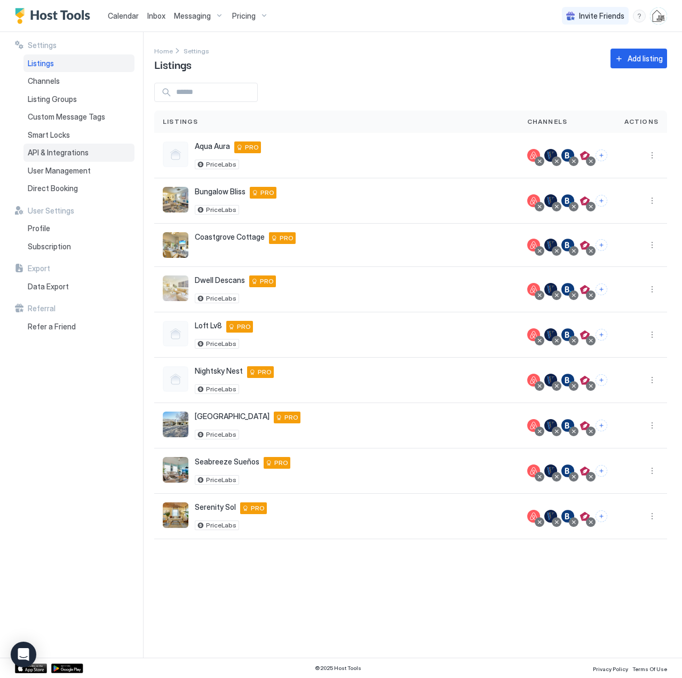
click at [59, 150] on span "API & Integrations" at bounding box center [58, 153] width 61 height 10
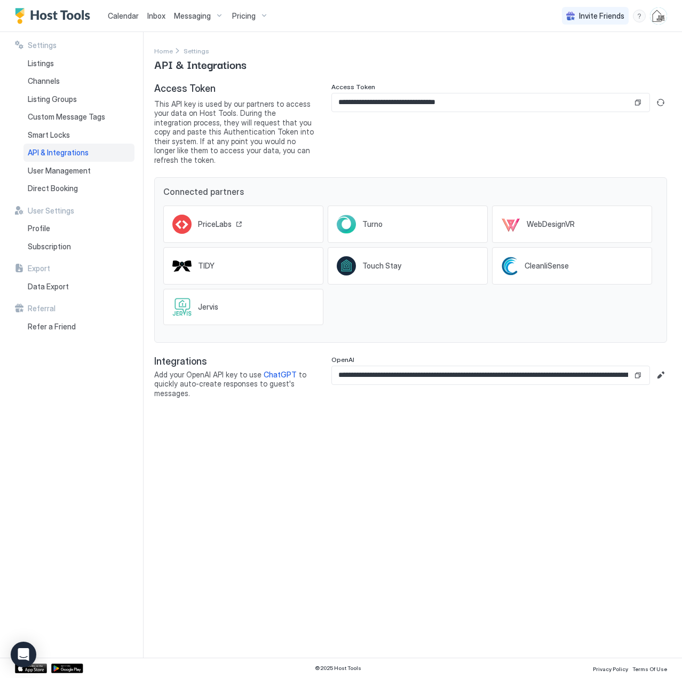
click at [212, 219] on span "PriceLabs" at bounding box center [215, 224] width 34 height 10
drag, startPoint x: 47, startPoint y: 66, endPoint x: 234, endPoint y: 79, distance: 187.2
click at [47, 66] on span "Listings" at bounding box center [41, 64] width 26 height 10
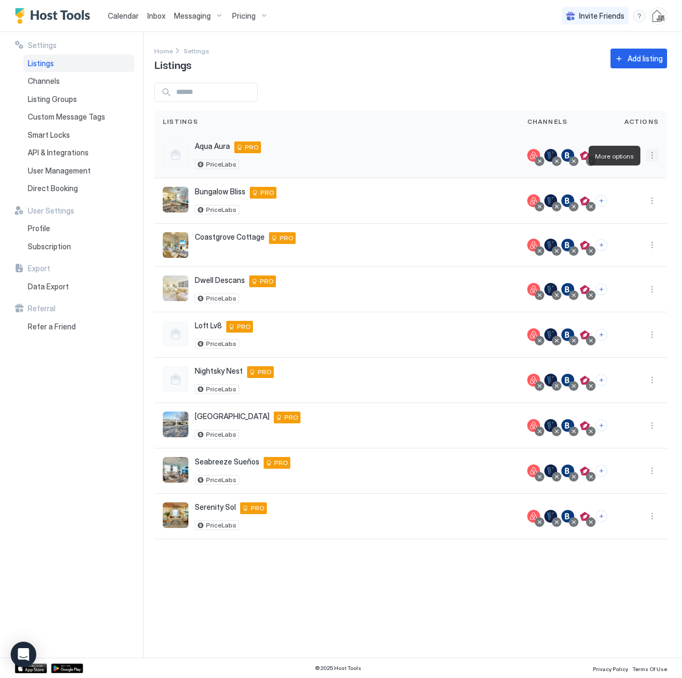
click at [649, 153] on button "More options" at bounding box center [652, 155] width 13 height 13
click at [625, 208] on span "Listing Settings" at bounding box center [627, 205] width 47 height 8
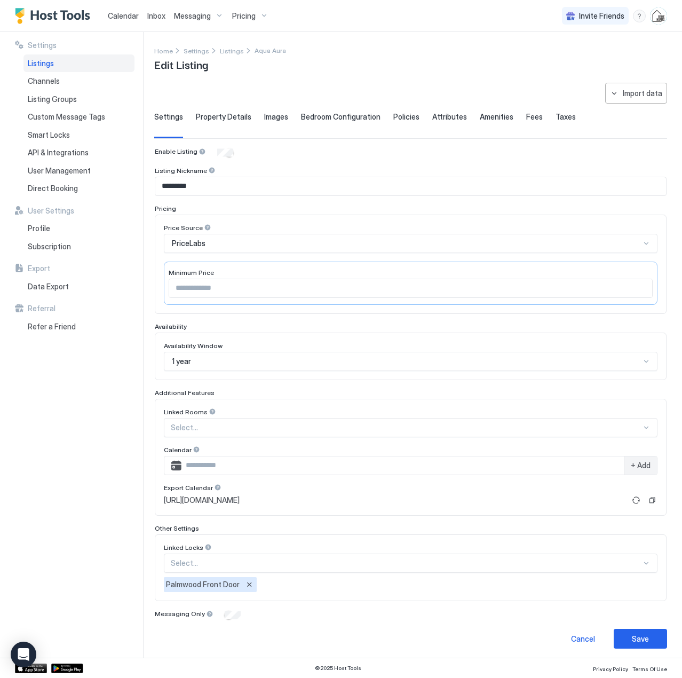
click at [235, 247] on div "PriceLabs" at bounding box center [406, 244] width 468 height 10
click at [62, 437] on div "Settings Listings Channels Listing Groups Custom Message Tags Smart Locks API &…" at bounding box center [79, 344] width 128 height 625
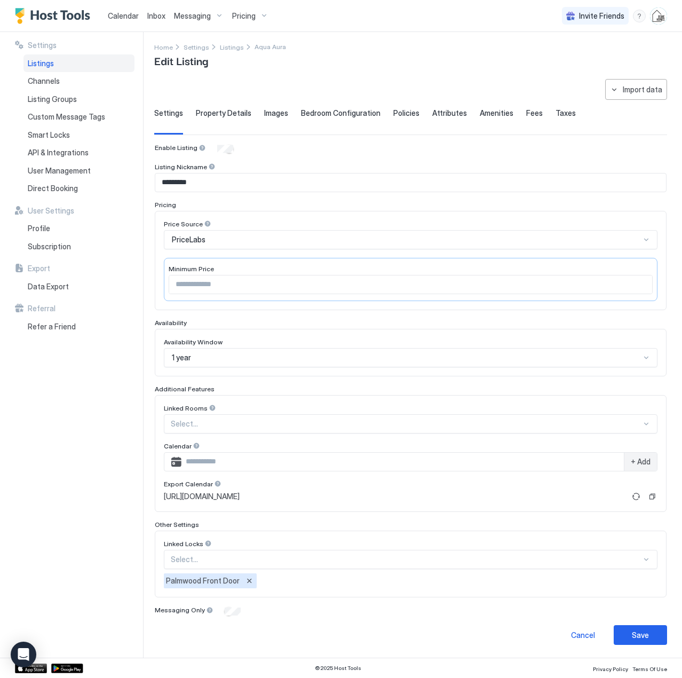
click at [247, 17] on span "Pricing" at bounding box center [243, 16] width 23 height 10
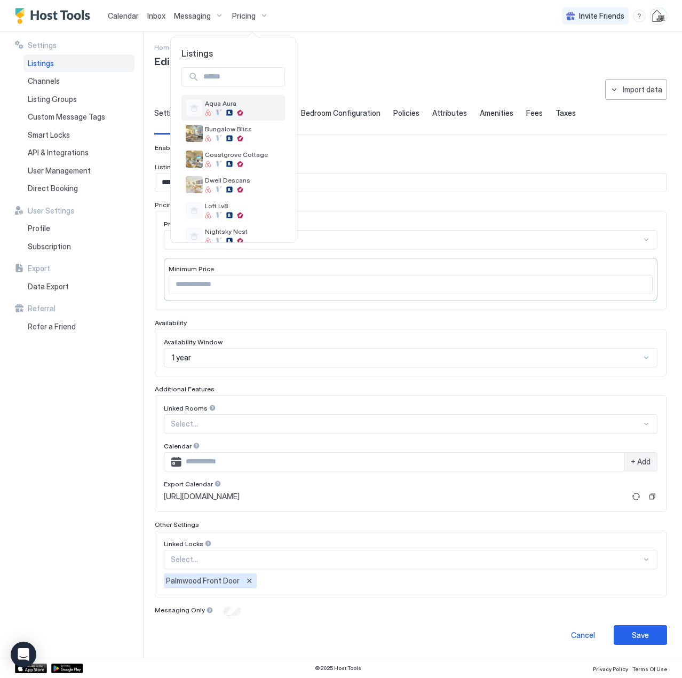
click at [221, 104] on span "Aqua Aura" at bounding box center [243, 103] width 76 height 8
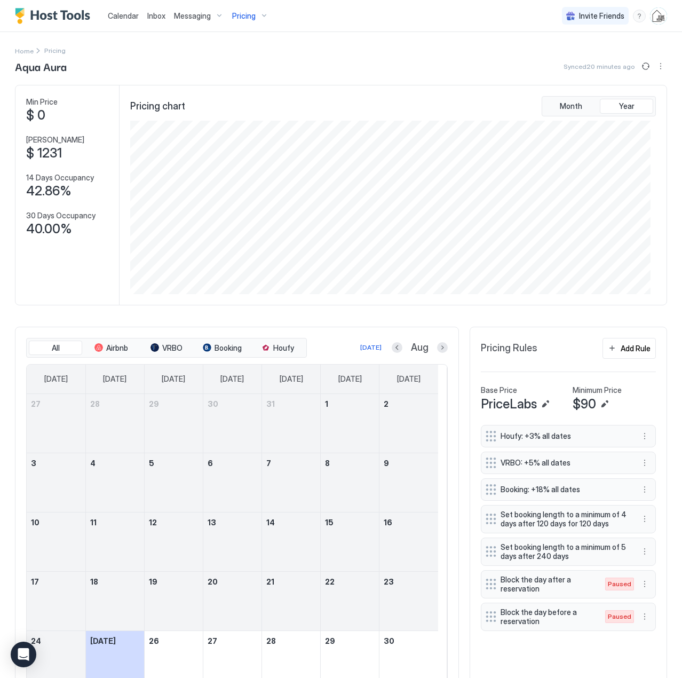
scroll to position [113, 0]
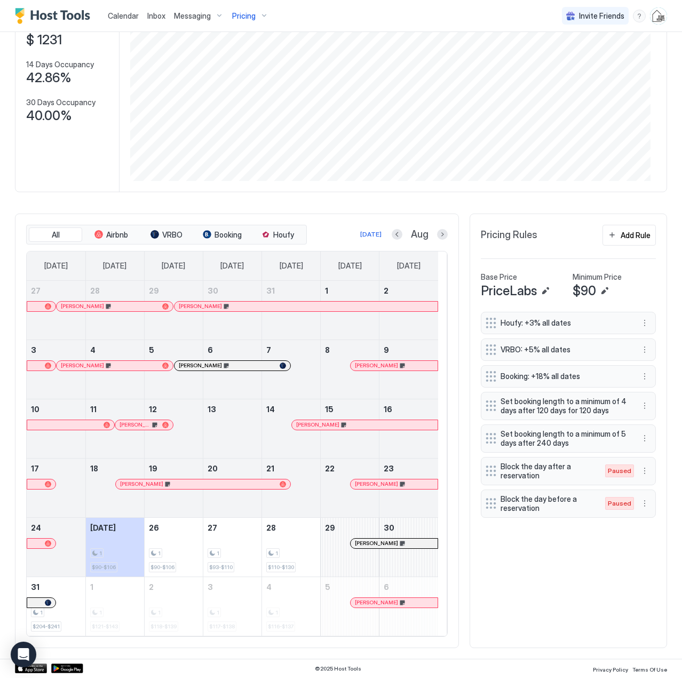
click at [126, 15] on span "Calendar" at bounding box center [123, 15] width 31 height 9
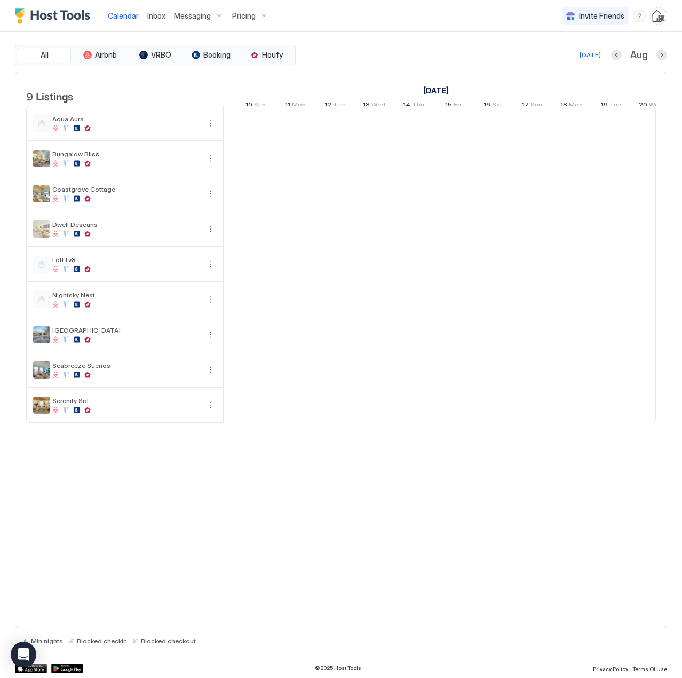
scroll to position [0, 593]
